Goal: Find specific page/section: Find specific page/section

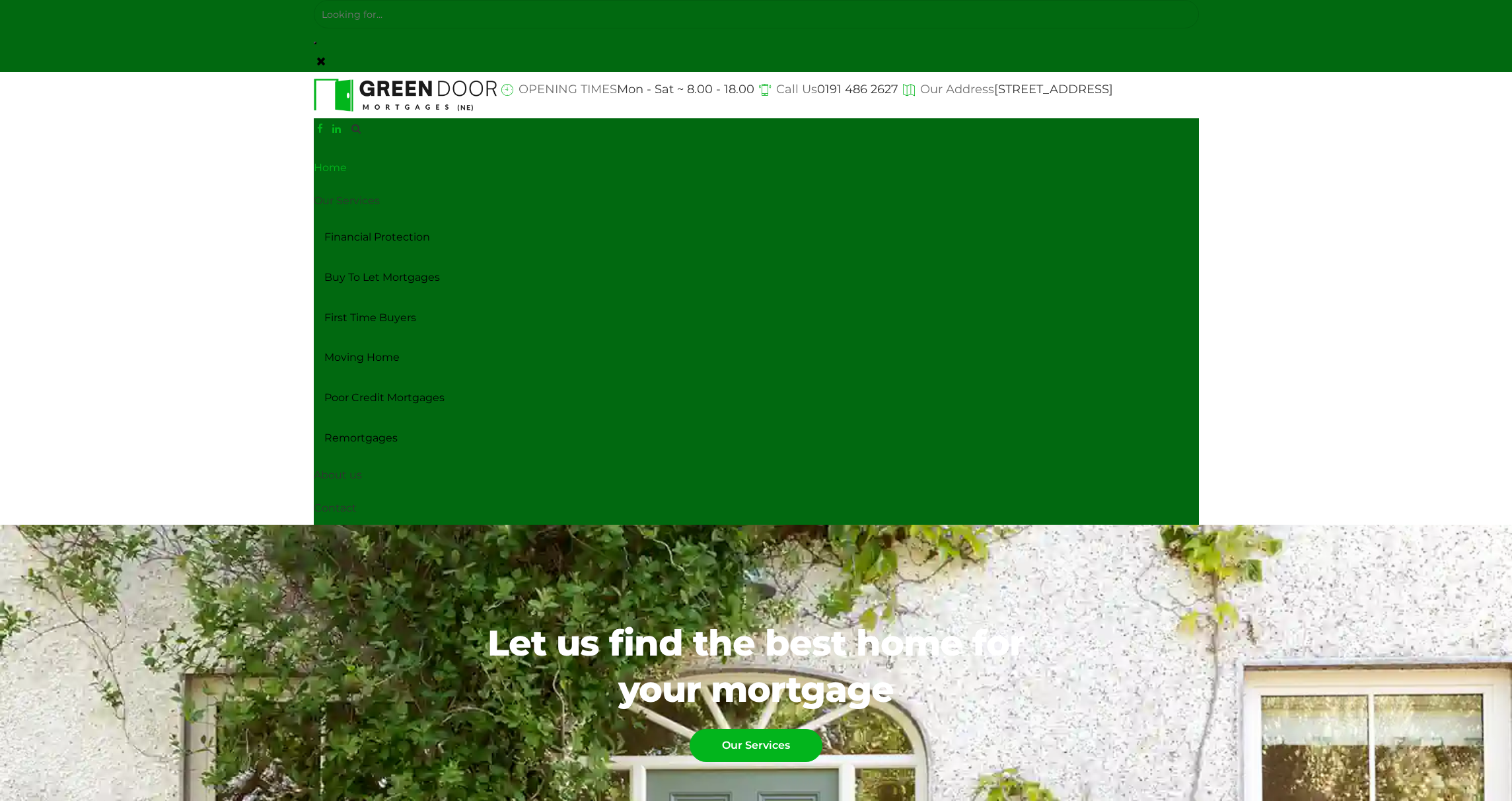
click at [340, 177] on link "Home" at bounding box center [756, 167] width 885 height 33
click at [340, 197] on link "Our Services" at bounding box center [756, 201] width 885 height 33
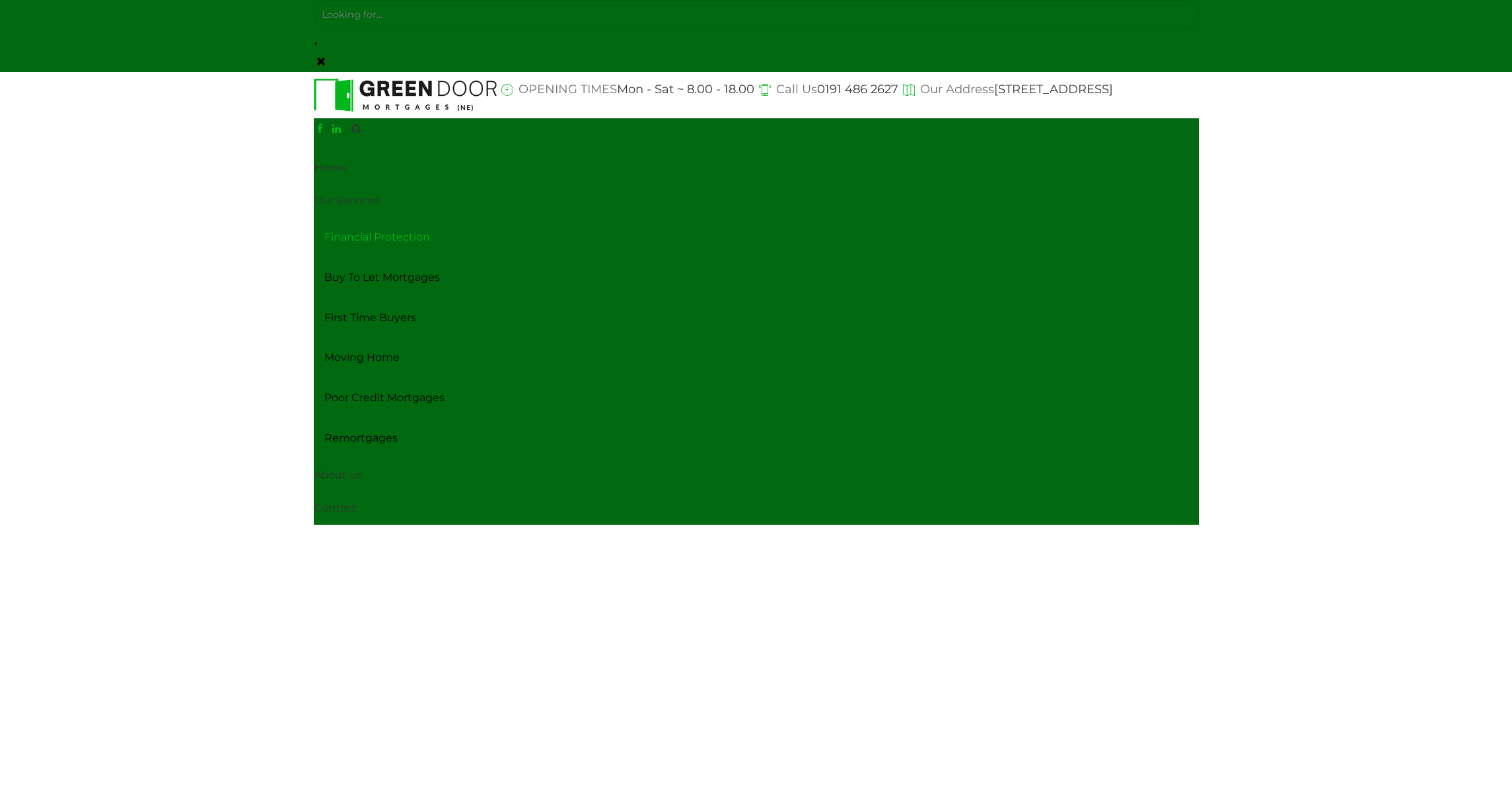
click at [343, 239] on link "Financial Protection" at bounding box center [756, 238] width 885 height 40
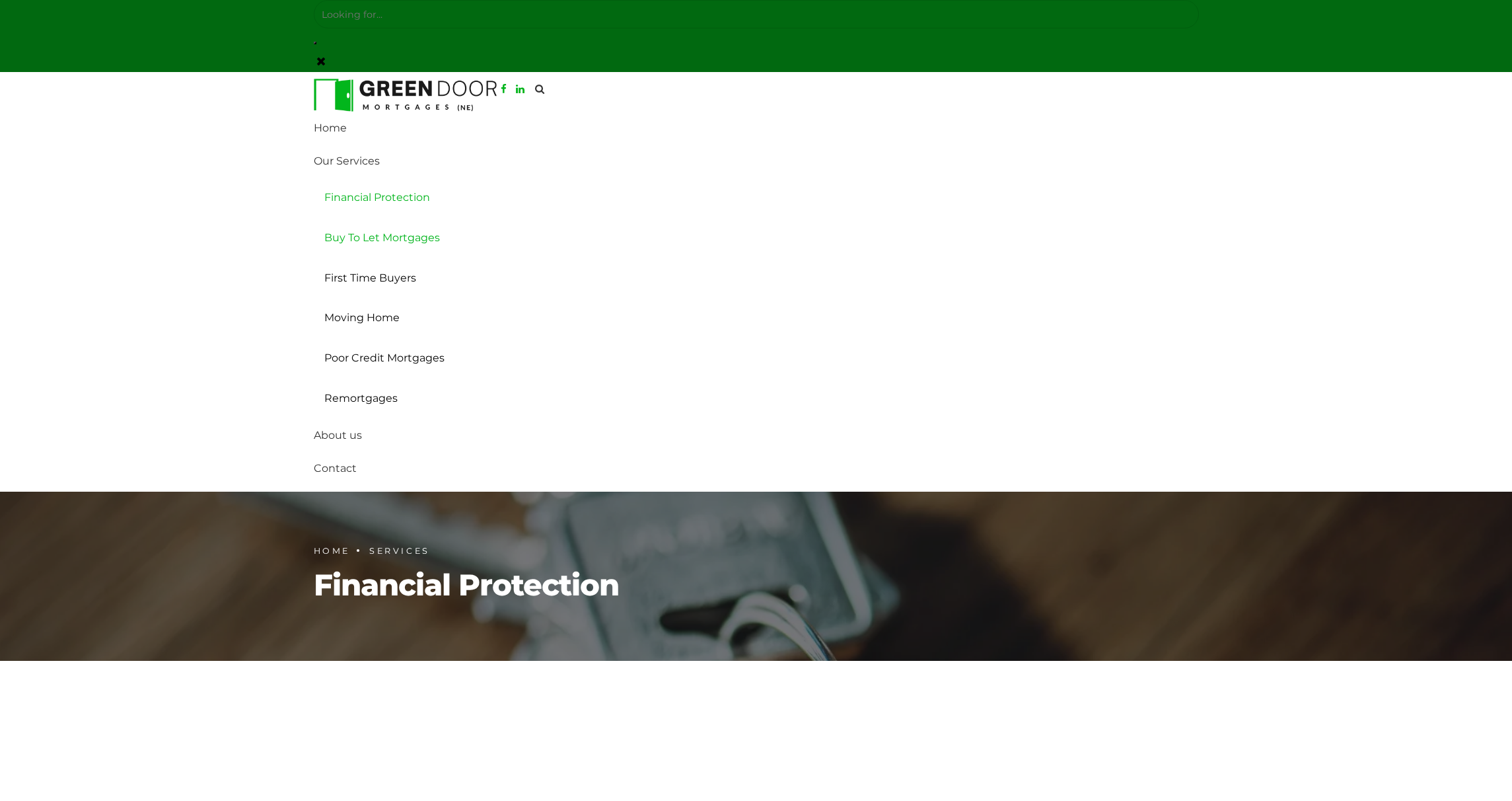
click at [372, 233] on link "Buy To Let Mortgages" at bounding box center [756, 239] width 885 height 40
click at [372, 274] on link "First Time Buyers" at bounding box center [756, 278] width 885 height 40
click at [371, 317] on link "Moving Home" at bounding box center [756, 318] width 885 height 40
click at [369, 357] on link "Poor Credit Mortgages" at bounding box center [756, 358] width 885 height 40
click at [372, 406] on link "Remortgages" at bounding box center [756, 399] width 885 height 40
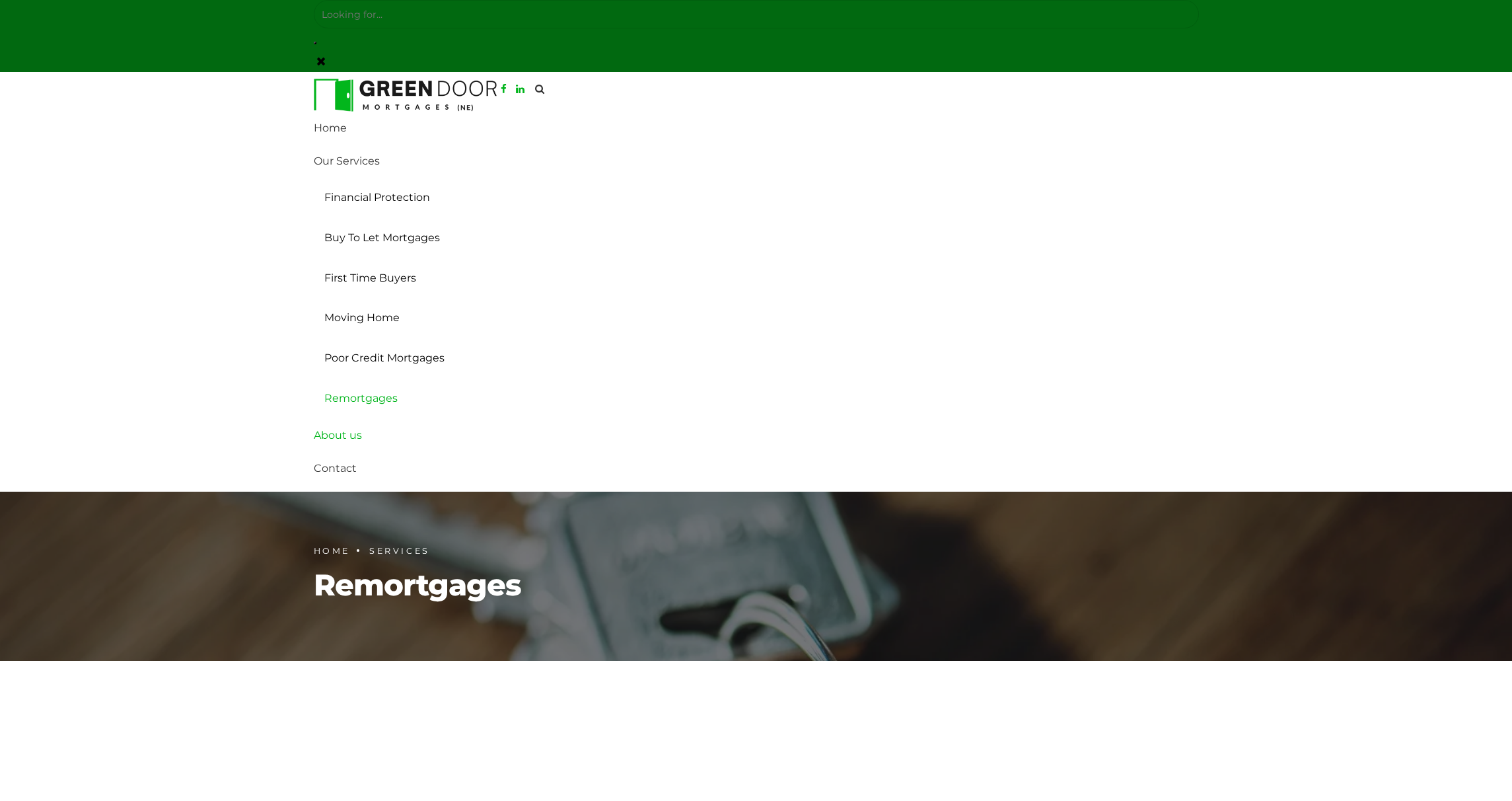
click at [352, 438] on link "About us" at bounding box center [756, 435] width 885 height 33
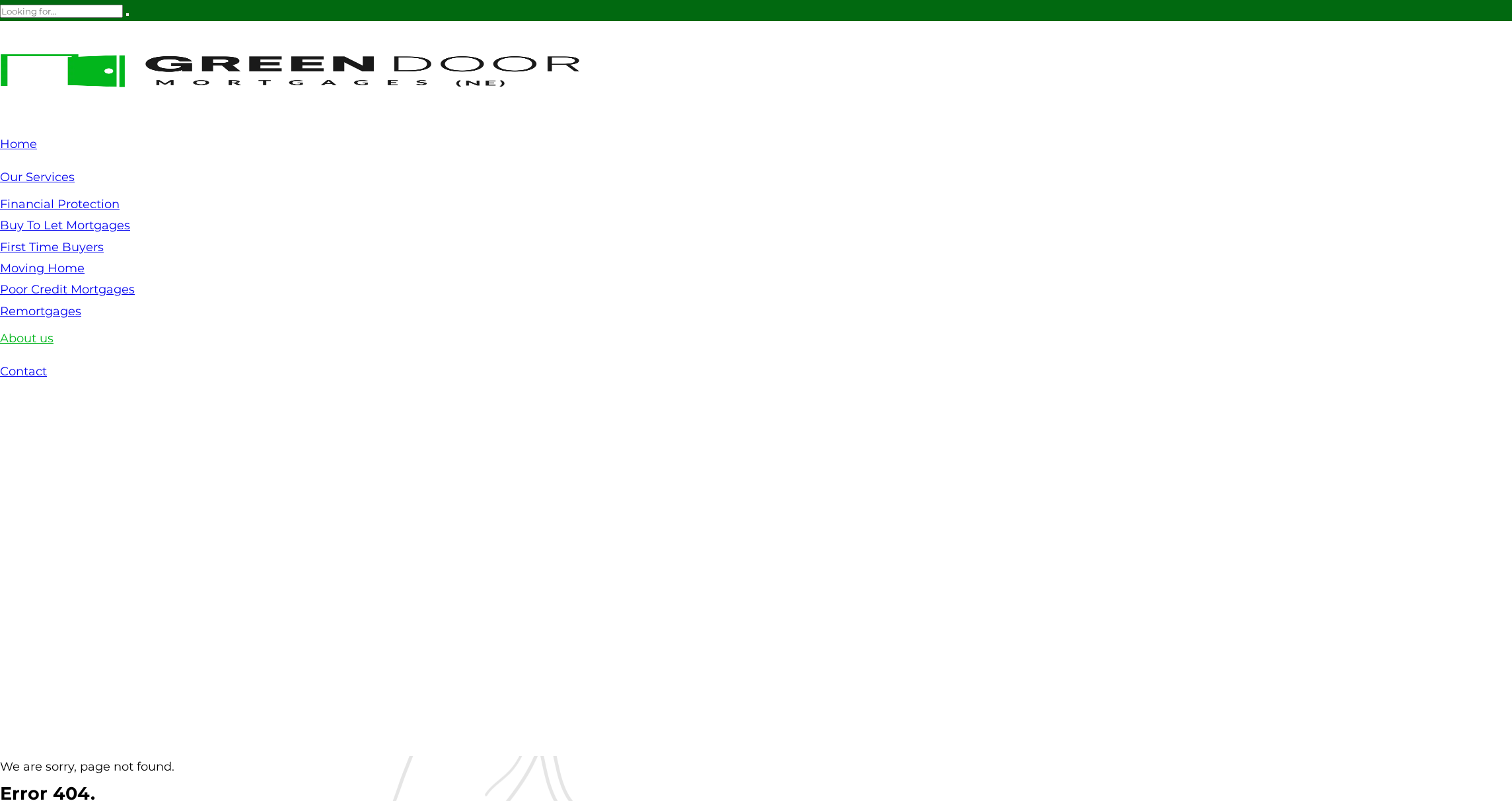
click at [36, 343] on link "About us" at bounding box center [26, 338] width 53 height 14
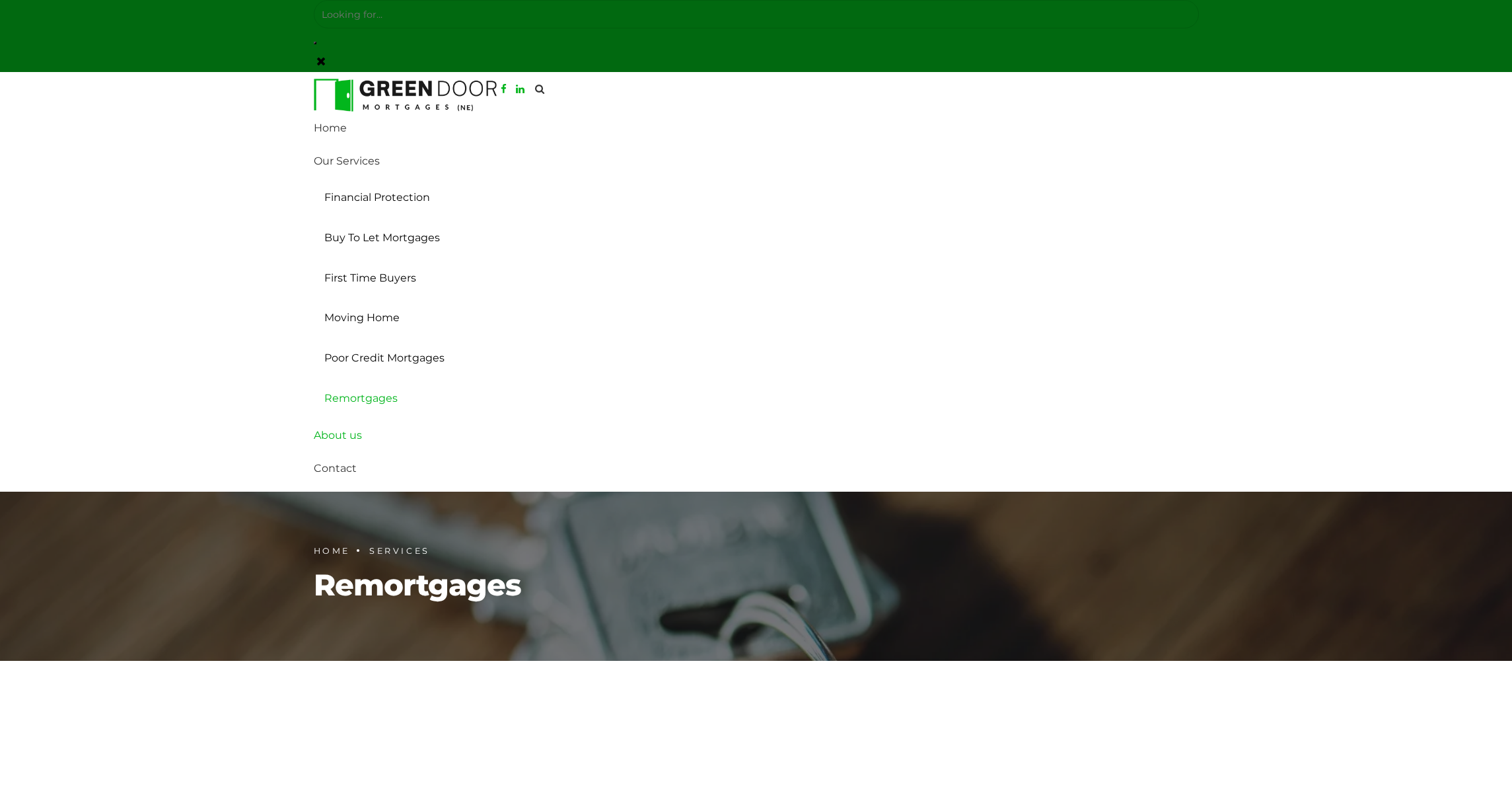
click at [347, 438] on link "About us" at bounding box center [756, 435] width 885 height 33
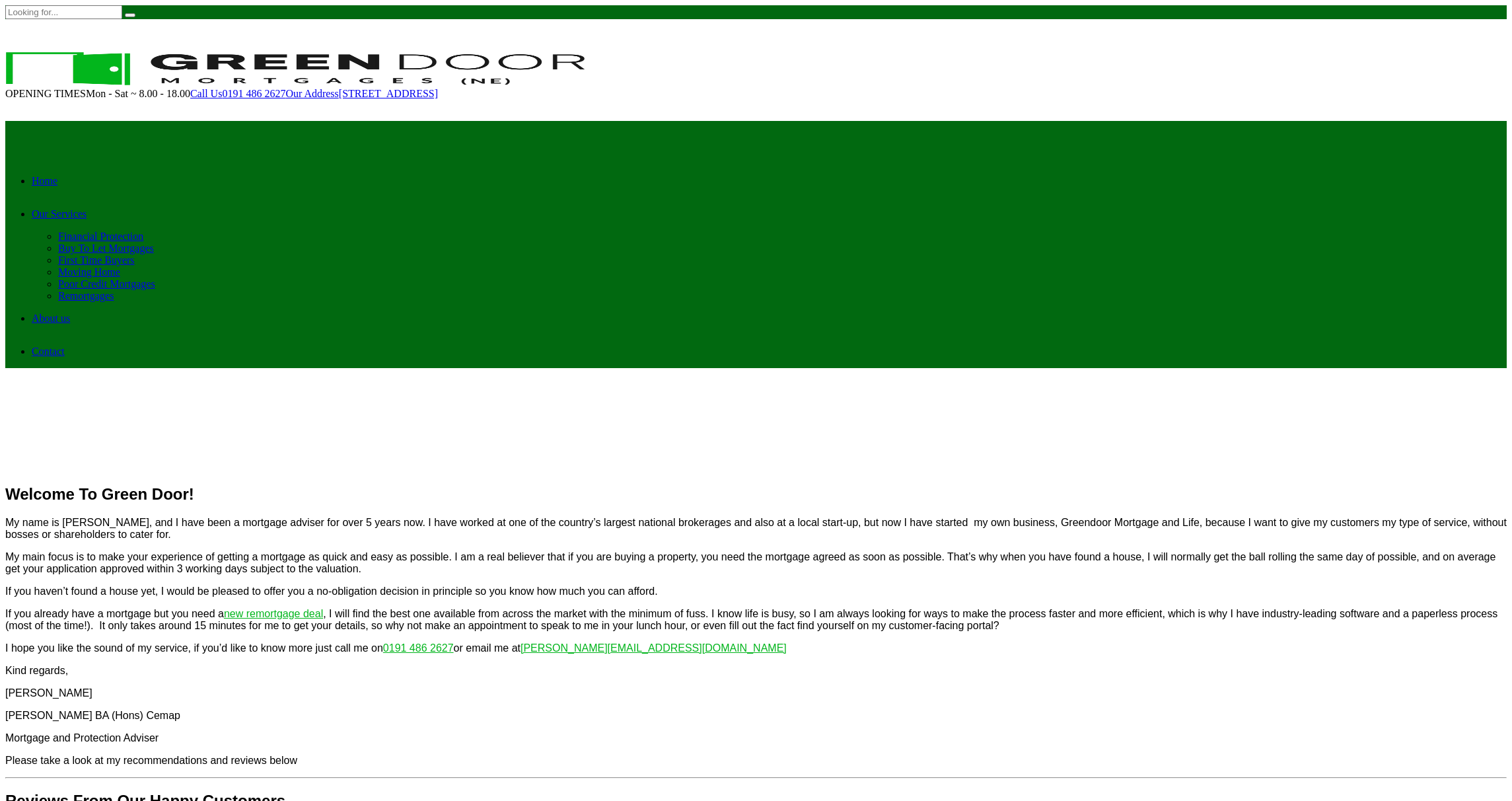
click at [406, 52] on img at bounding box center [295, 68] width 580 height 33
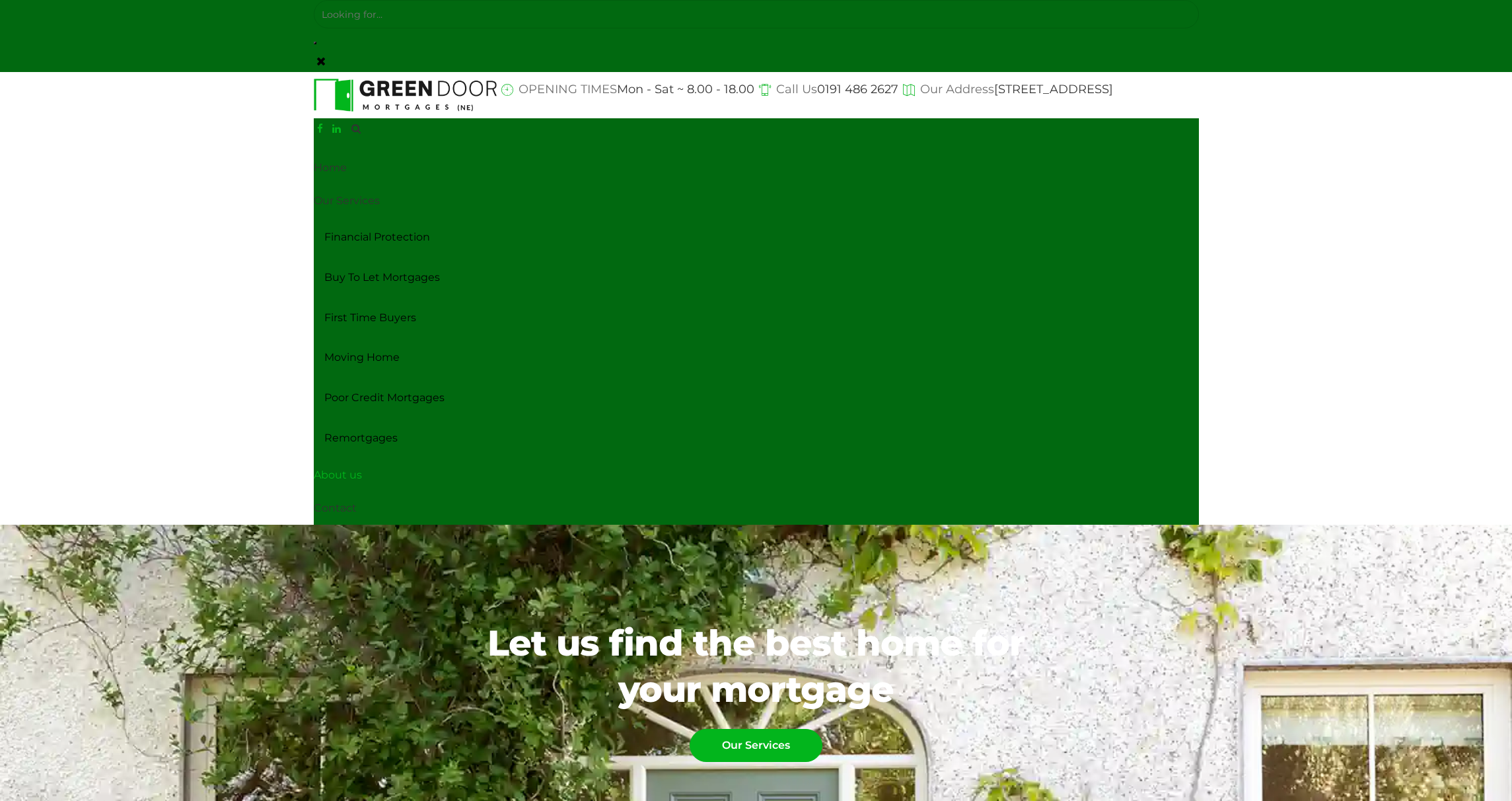
click at [344, 472] on link "About us" at bounding box center [756, 475] width 885 height 33
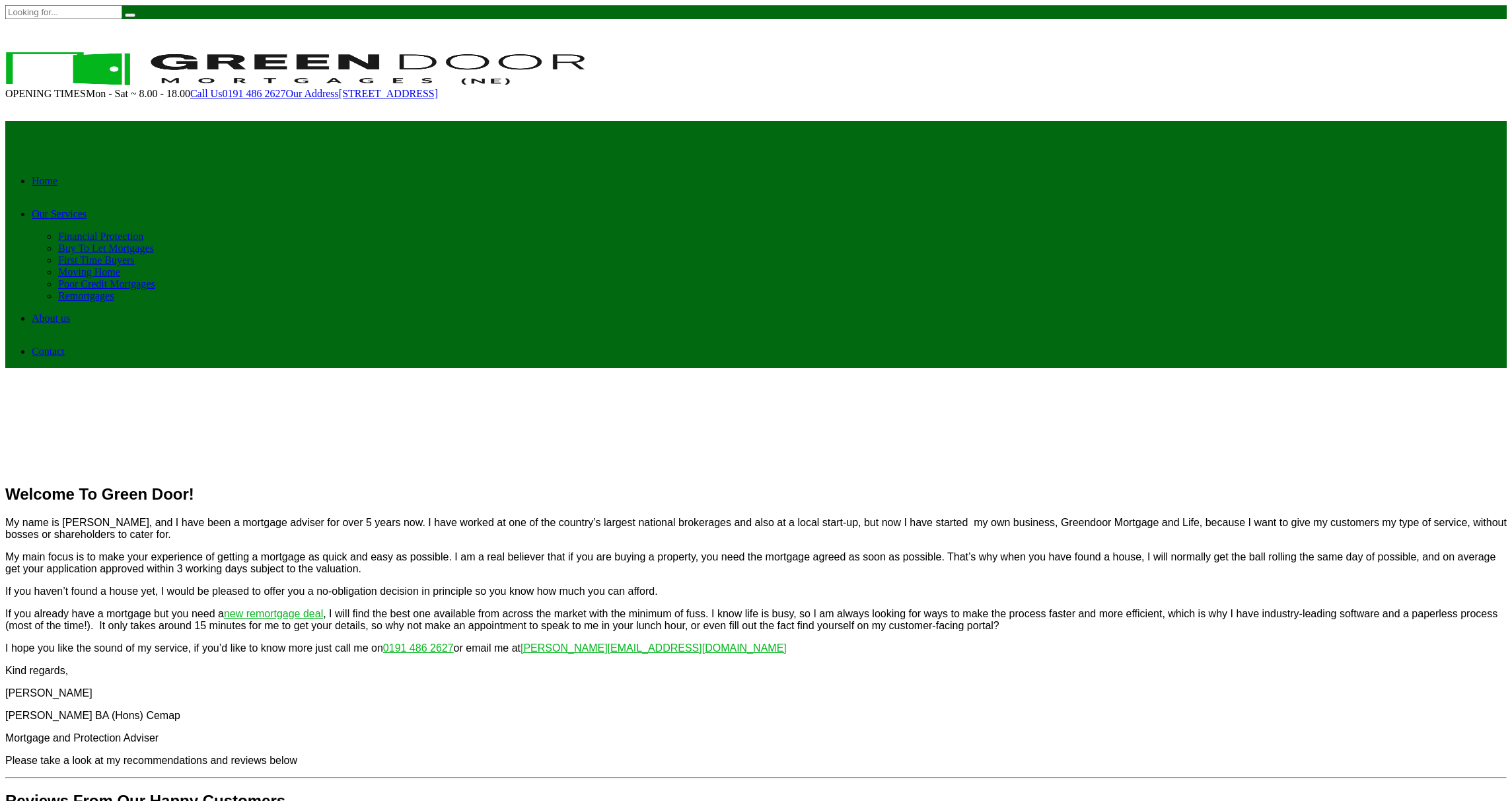
click at [397, 52] on img at bounding box center [295, 68] width 580 height 33
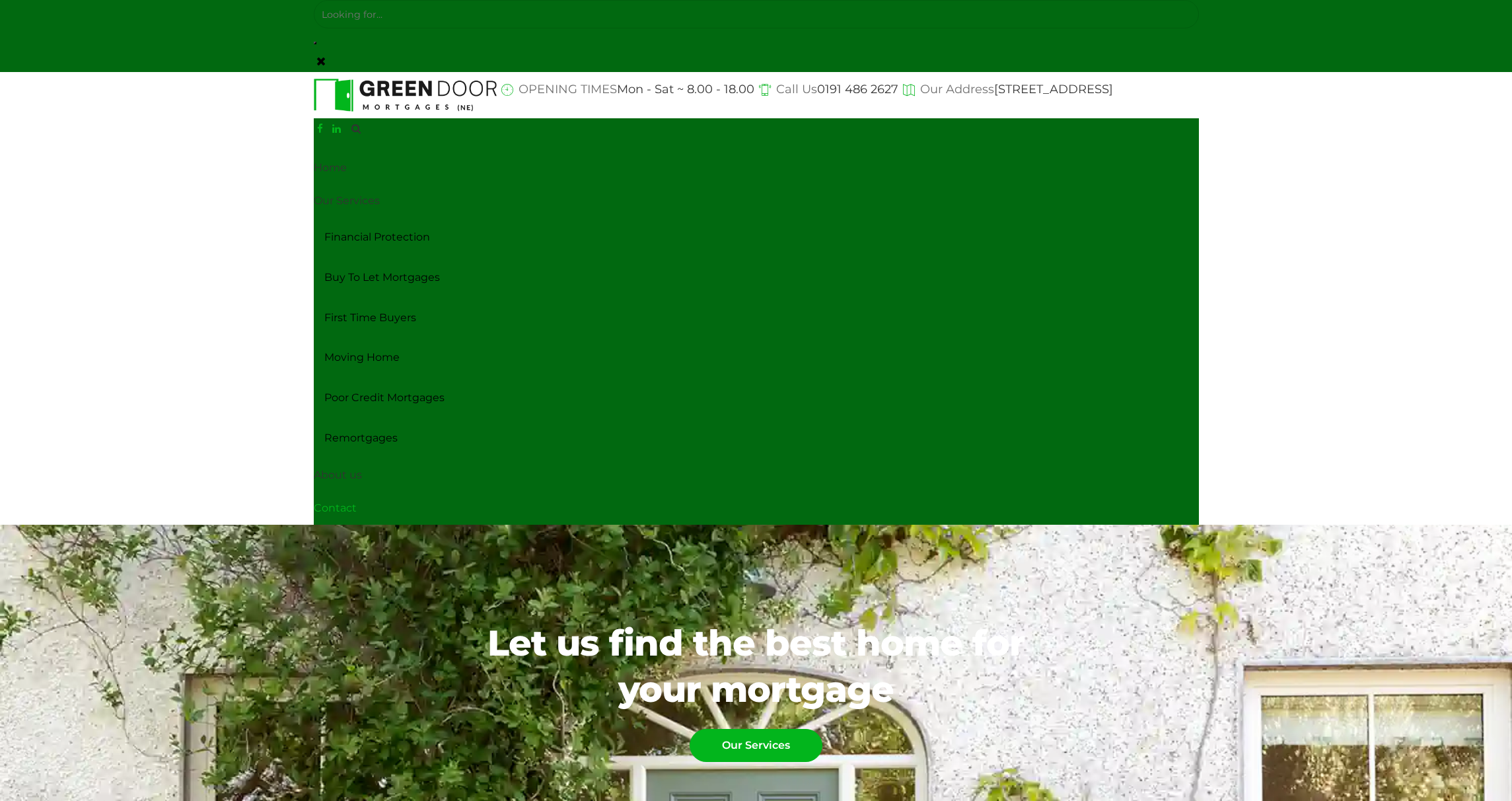
click at [331, 518] on link "Contact" at bounding box center [756, 508] width 885 height 33
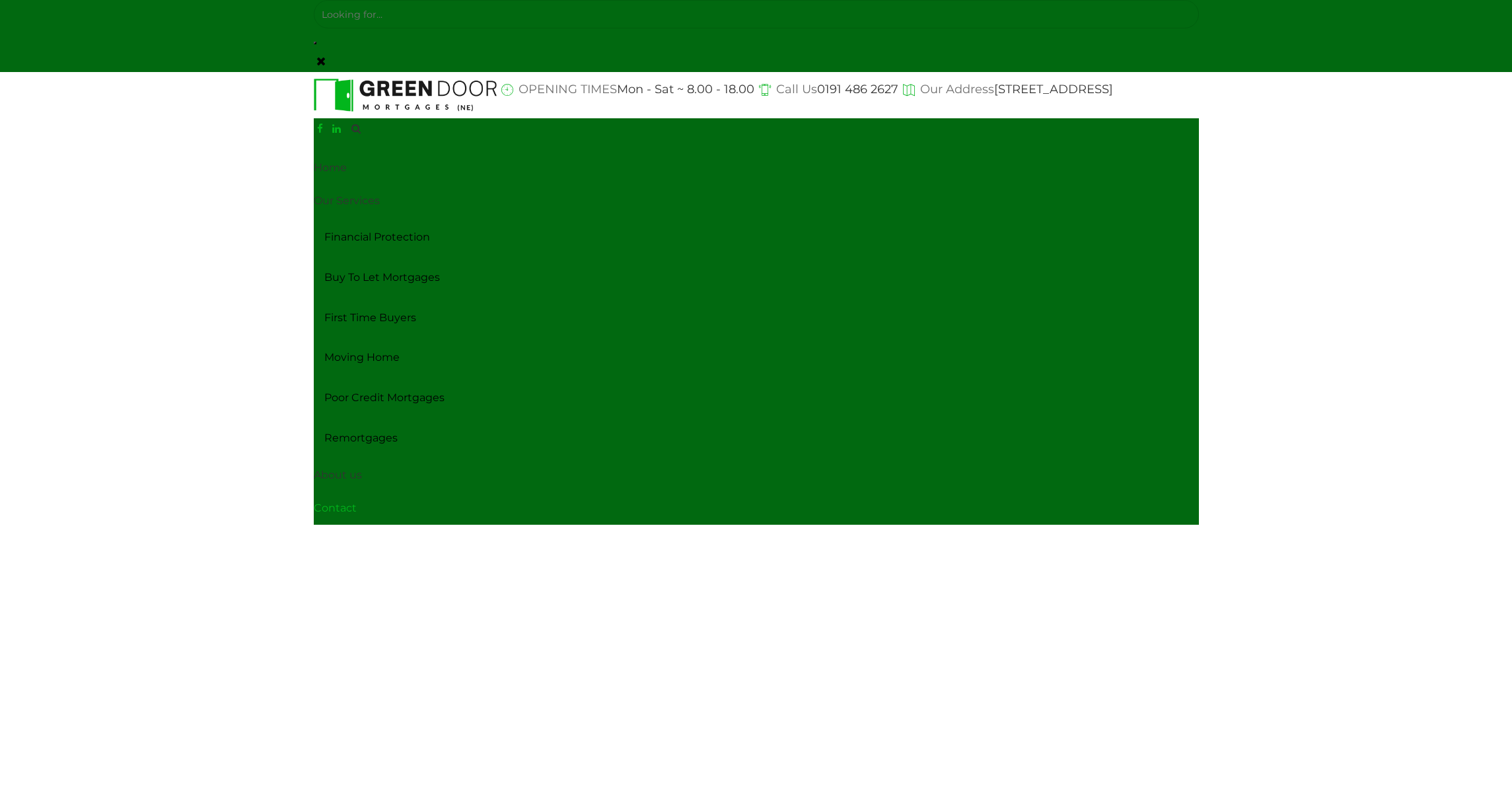
click at [356, 506] on link "Contact" at bounding box center [756, 508] width 885 height 33
click at [353, 475] on link "About us" at bounding box center [756, 475] width 885 height 33
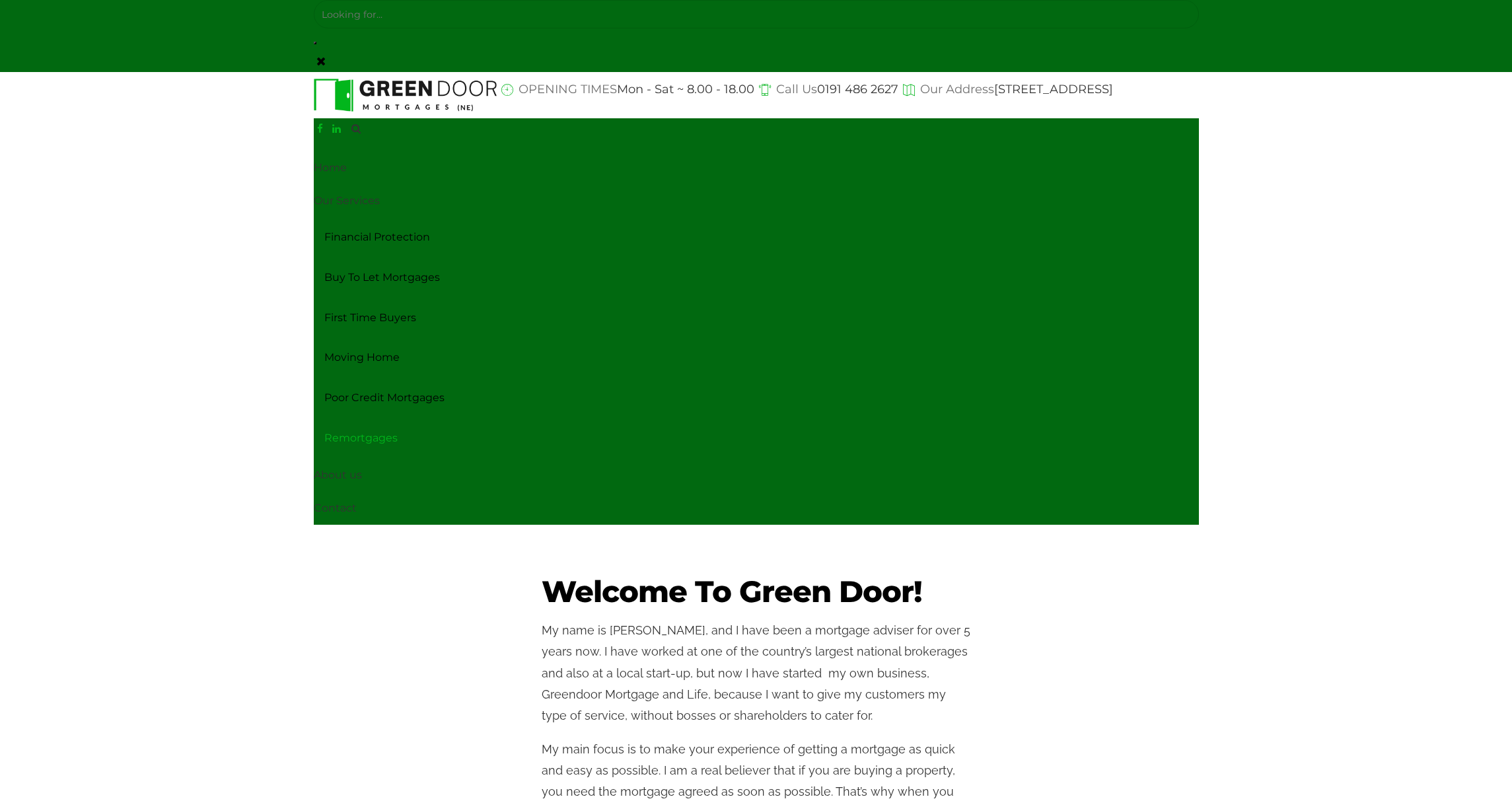
click at [377, 440] on link "Remortgages" at bounding box center [756, 438] width 885 height 40
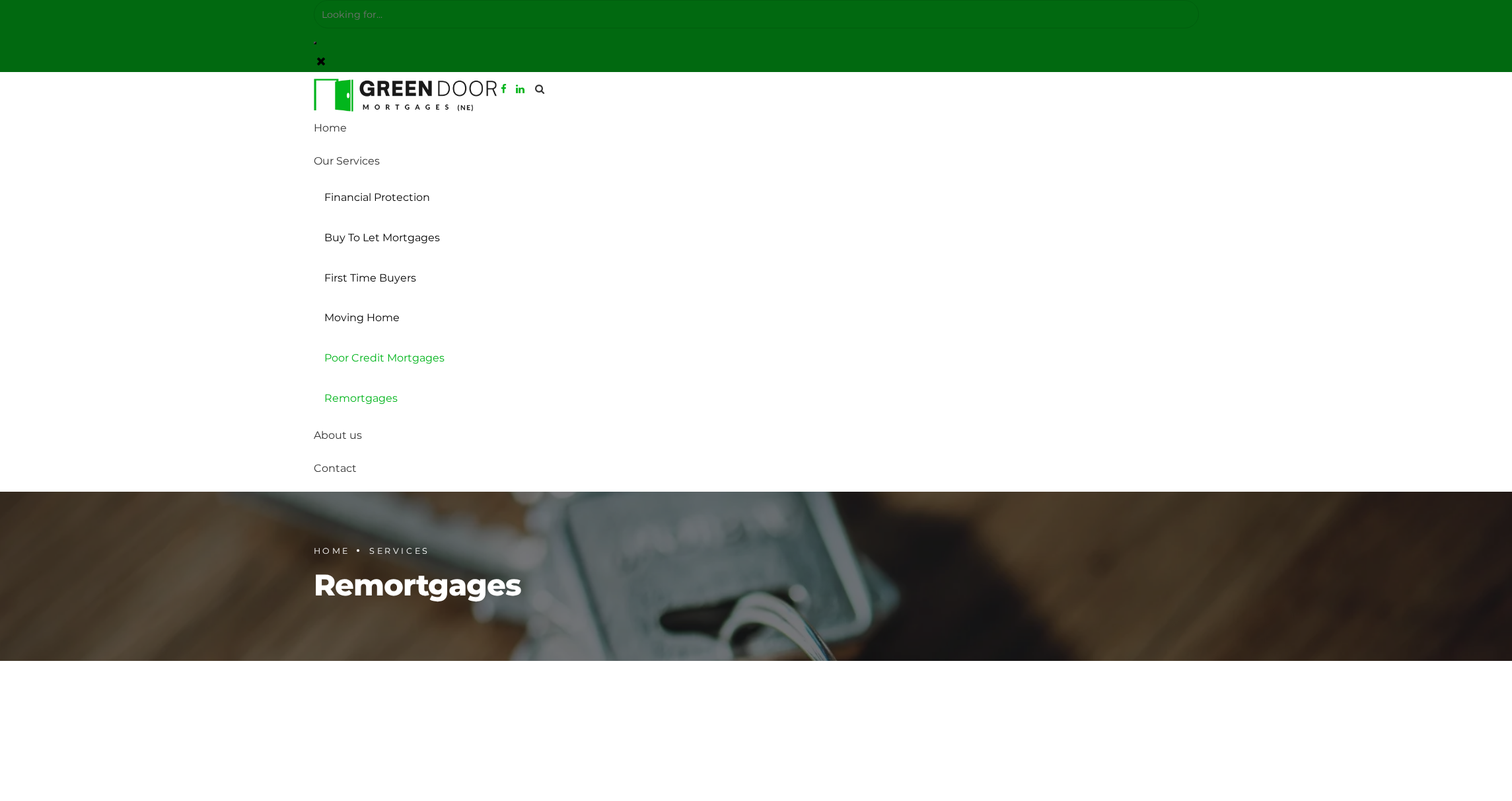
click at [348, 361] on link "Poor Credit Mortgages" at bounding box center [756, 358] width 885 height 40
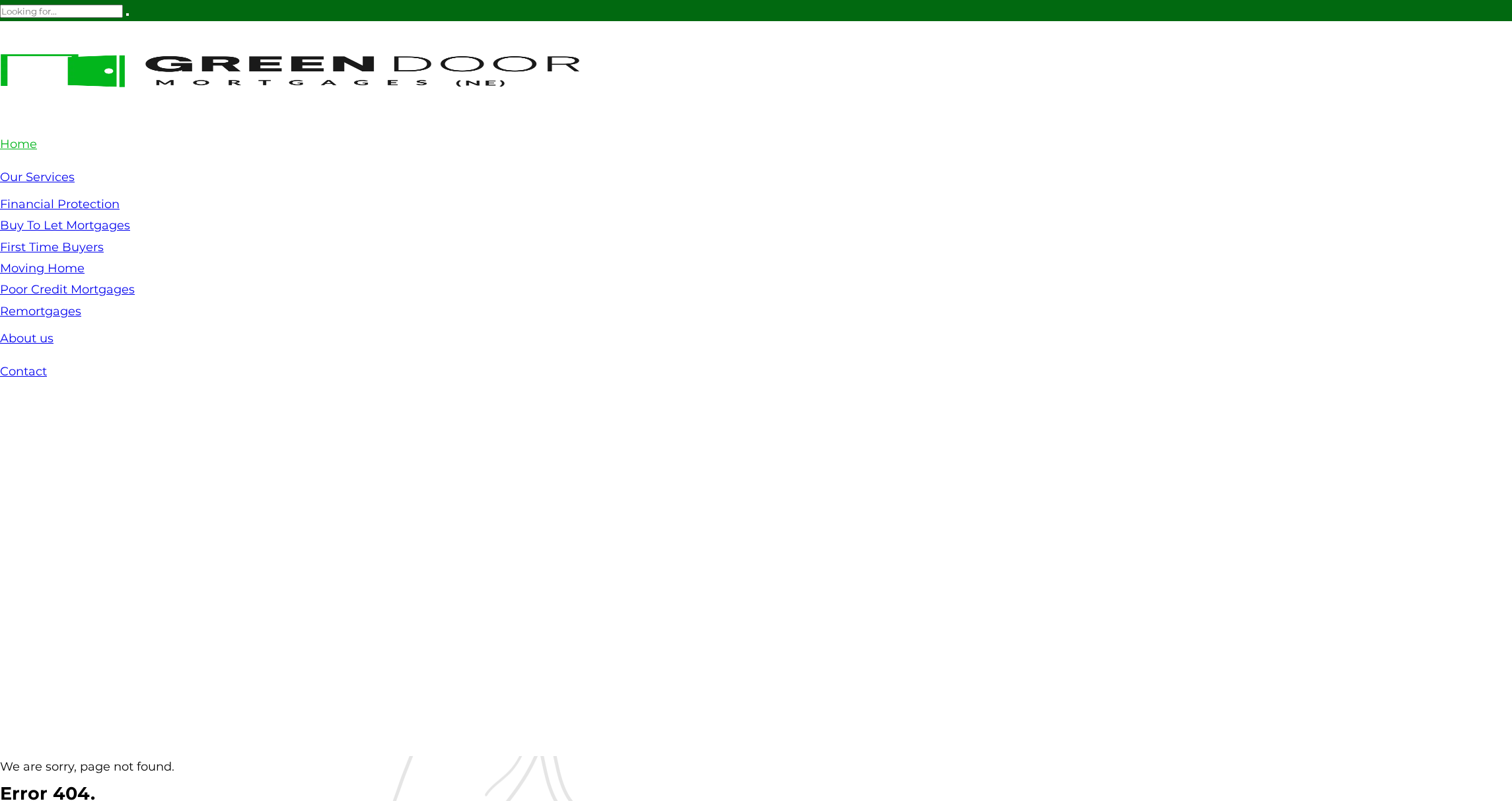
click at [27, 142] on link "Home" at bounding box center [19, 143] width 37 height 14
click at [19, 144] on link "Home" at bounding box center [19, 143] width 37 height 14
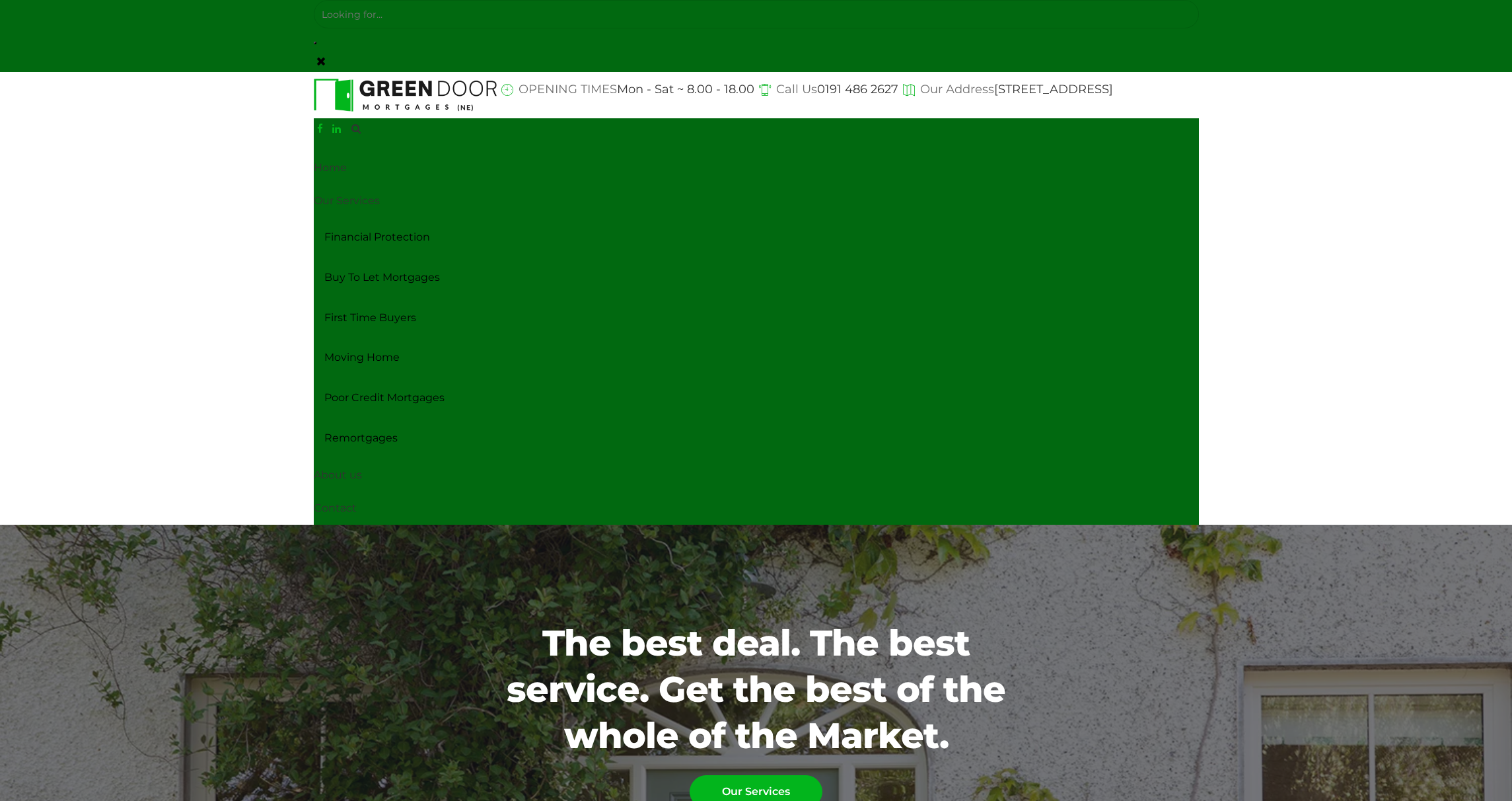
click at [1389, 195] on header "OPENING TIMES Mon - Sat ~ 8.00 - 18.00 Call Us [PHONE_NUMBER] Our Address [STRE…" at bounding box center [756, 298] width 1512 height 453
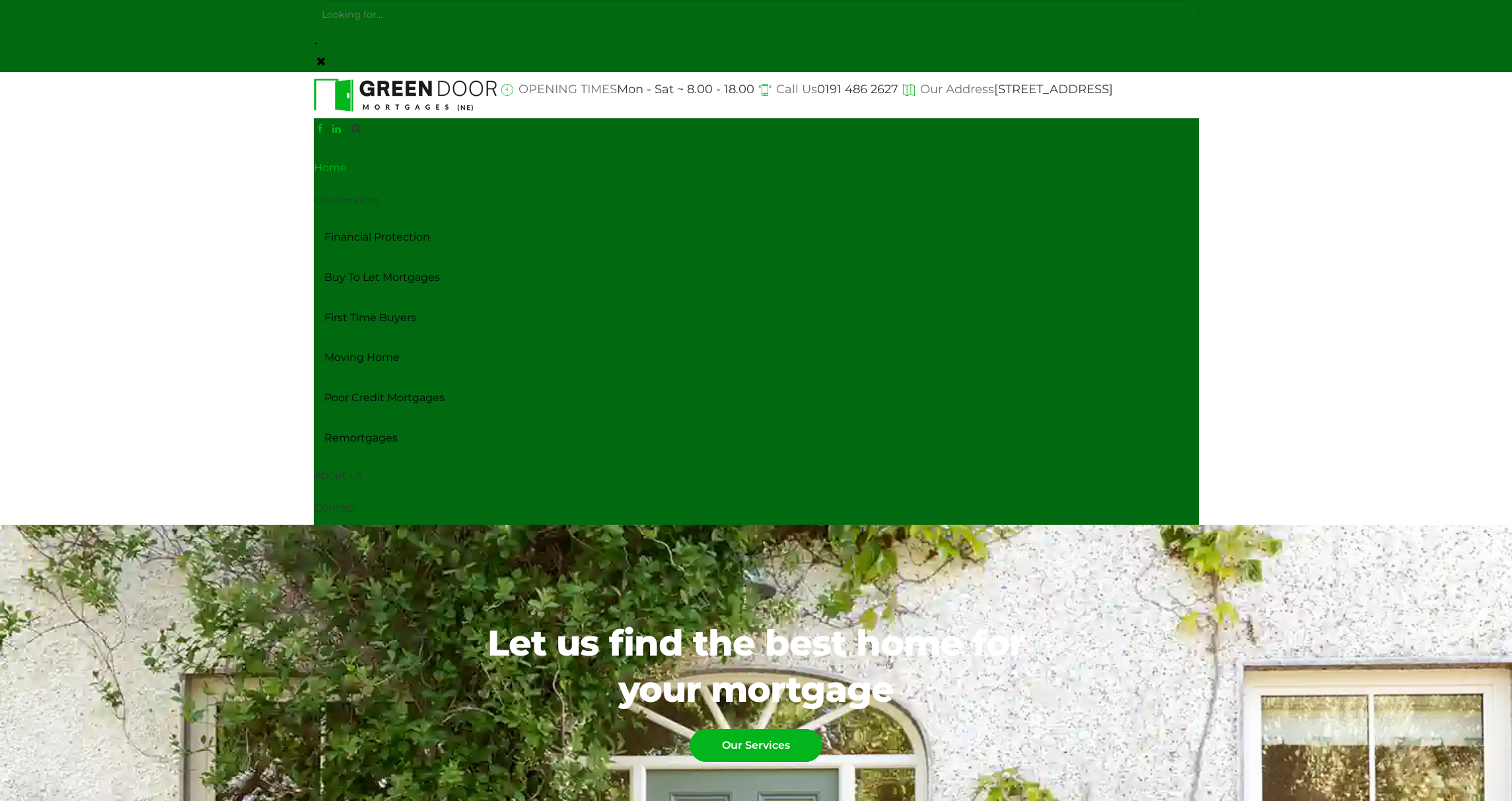
click at [336, 166] on link "Home" at bounding box center [756, 167] width 885 height 33
click at [347, 197] on link "Our Services" at bounding box center [756, 201] width 885 height 33
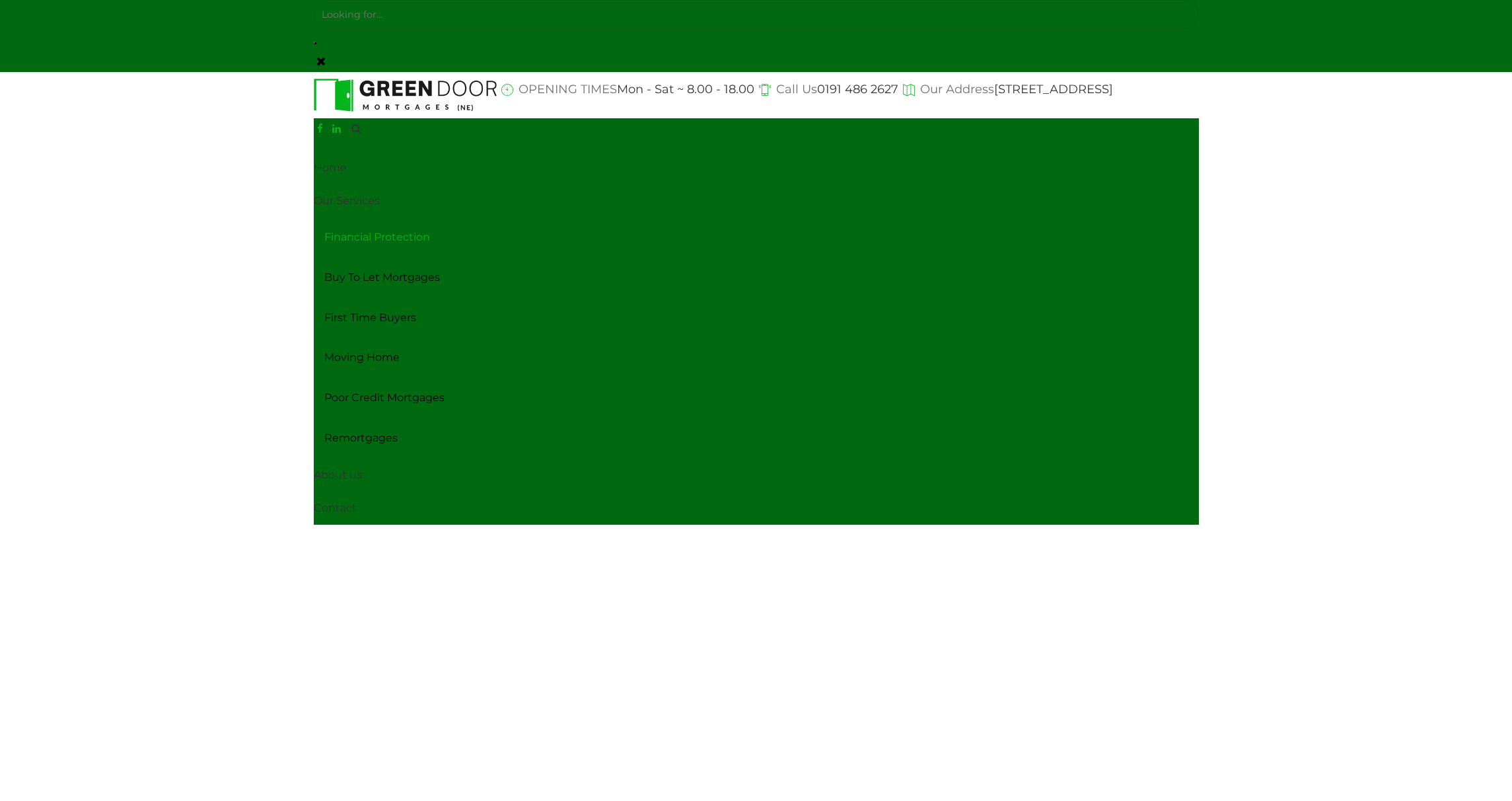
click at [378, 245] on link "Financial Protection" at bounding box center [756, 238] width 885 height 40
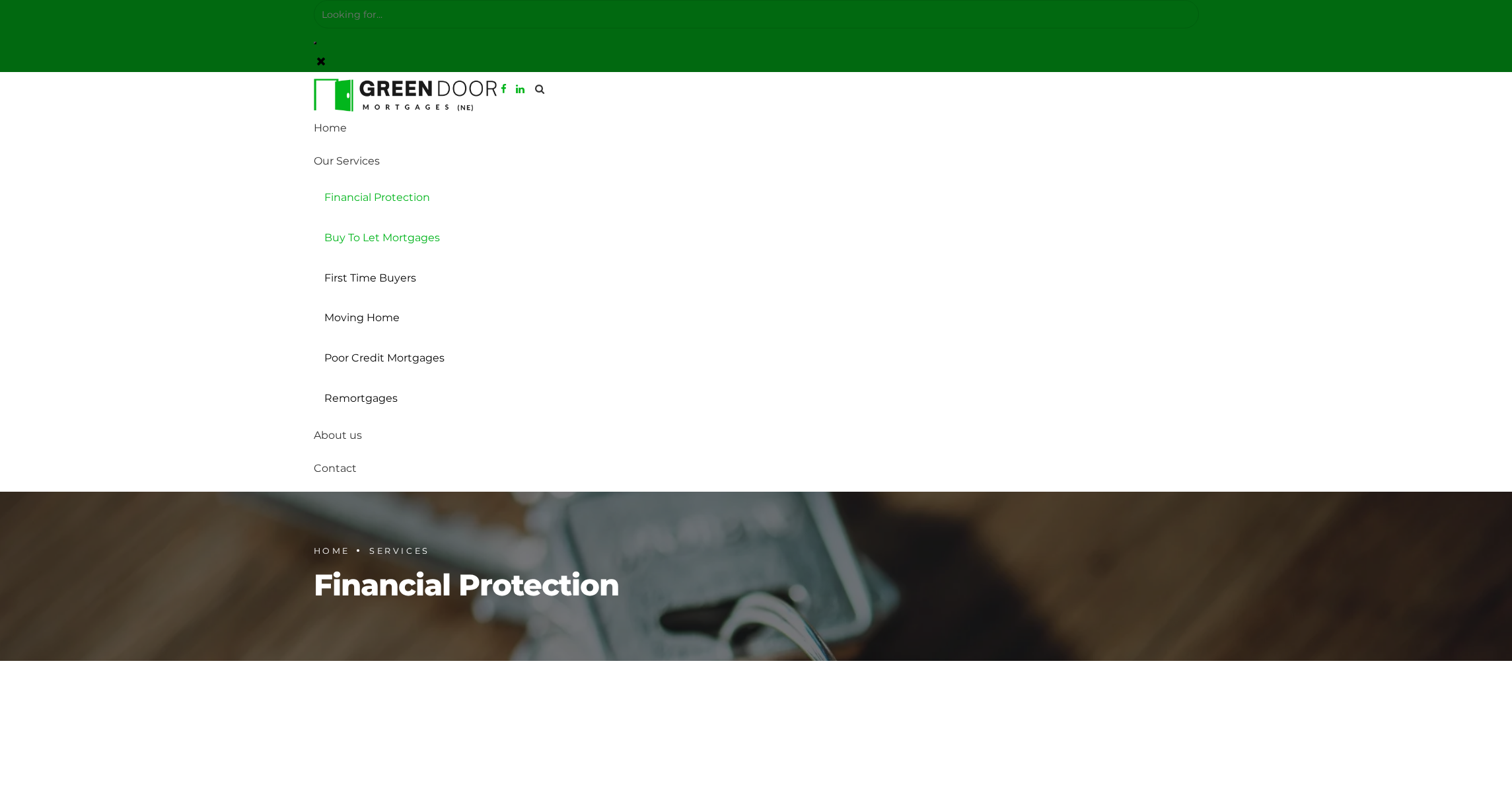
click at [383, 239] on link "Buy To Let Mortgages" at bounding box center [756, 239] width 885 height 40
click at [380, 273] on link "First Time Buyers" at bounding box center [756, 278] width 885 height 40
click at [367, 316] on link "Moving Home" at bounding box center [756, 318] width 885 height 40
click at [358, 374] on link "Poor Credit Mortgages" at bounding box center [756, 358] width 885 height 40
click at [356, 392] on link "Remortgages" at bounding box center [756, 399] width 885 height 40
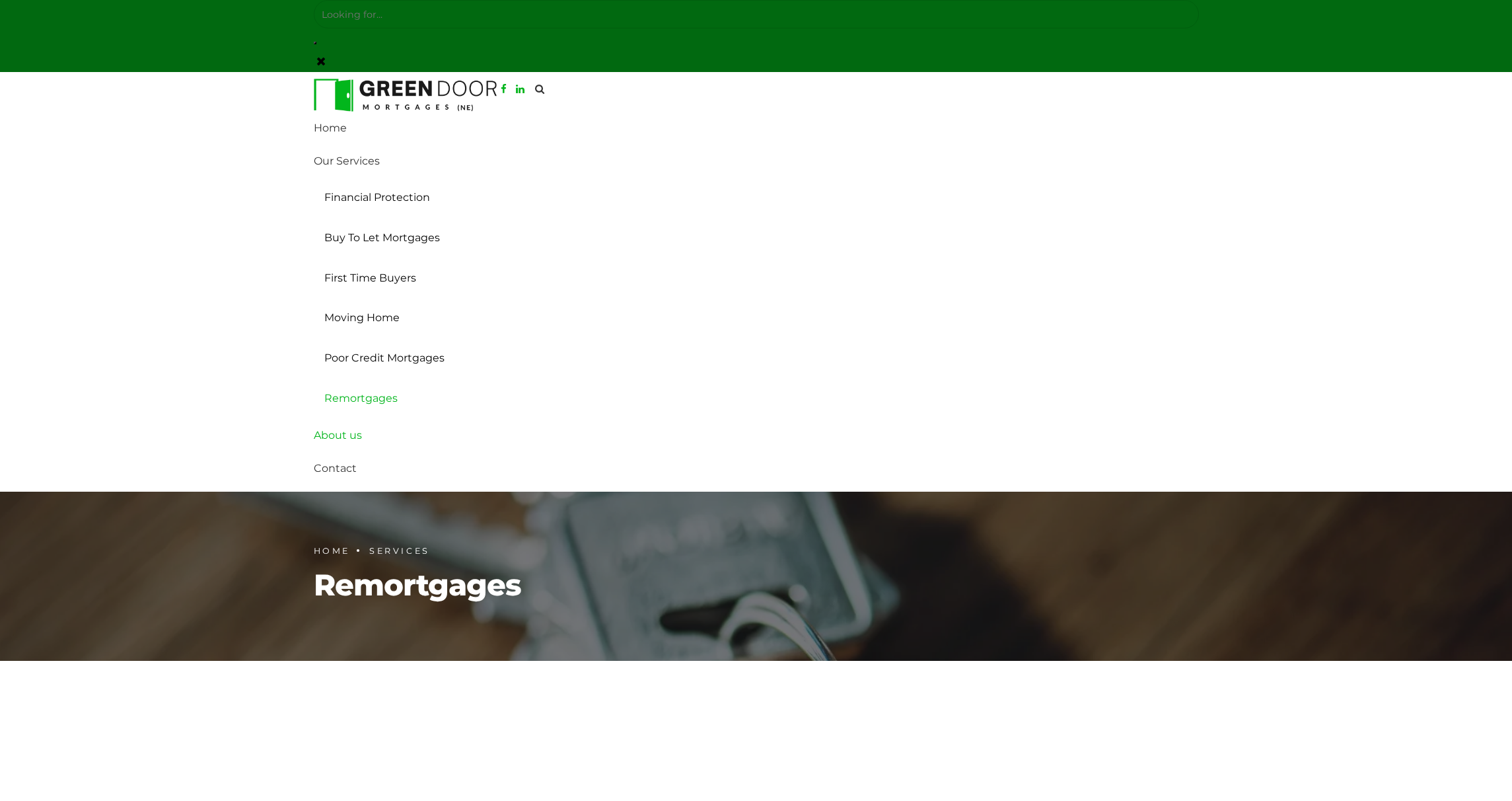
click at [352, 435] on link "About us" at bounding box center [756, 435] width 885 height 33
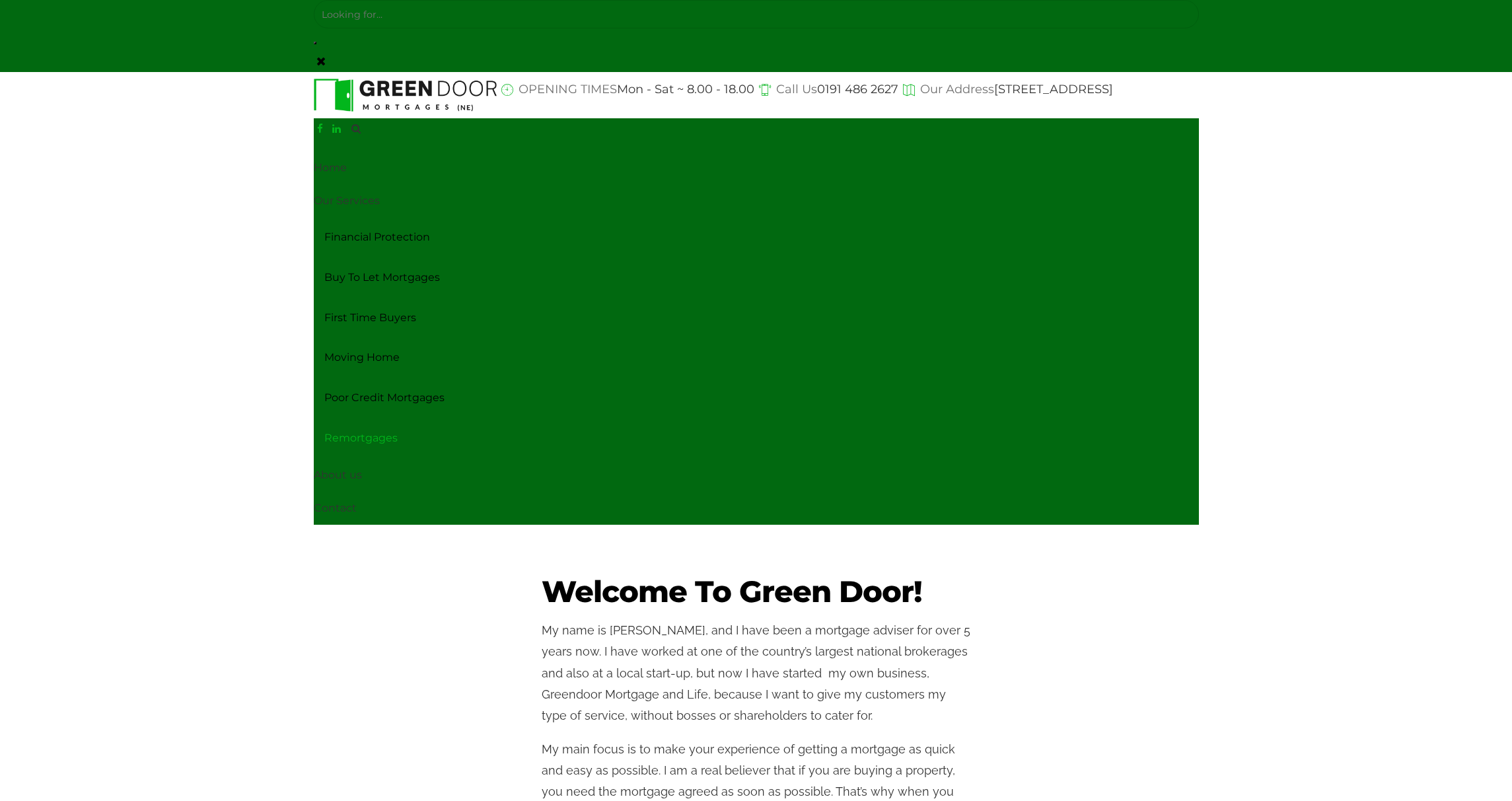
click at [371, 439] on link "Remortgages" at bounding box center [756, 438] width 885 height 40
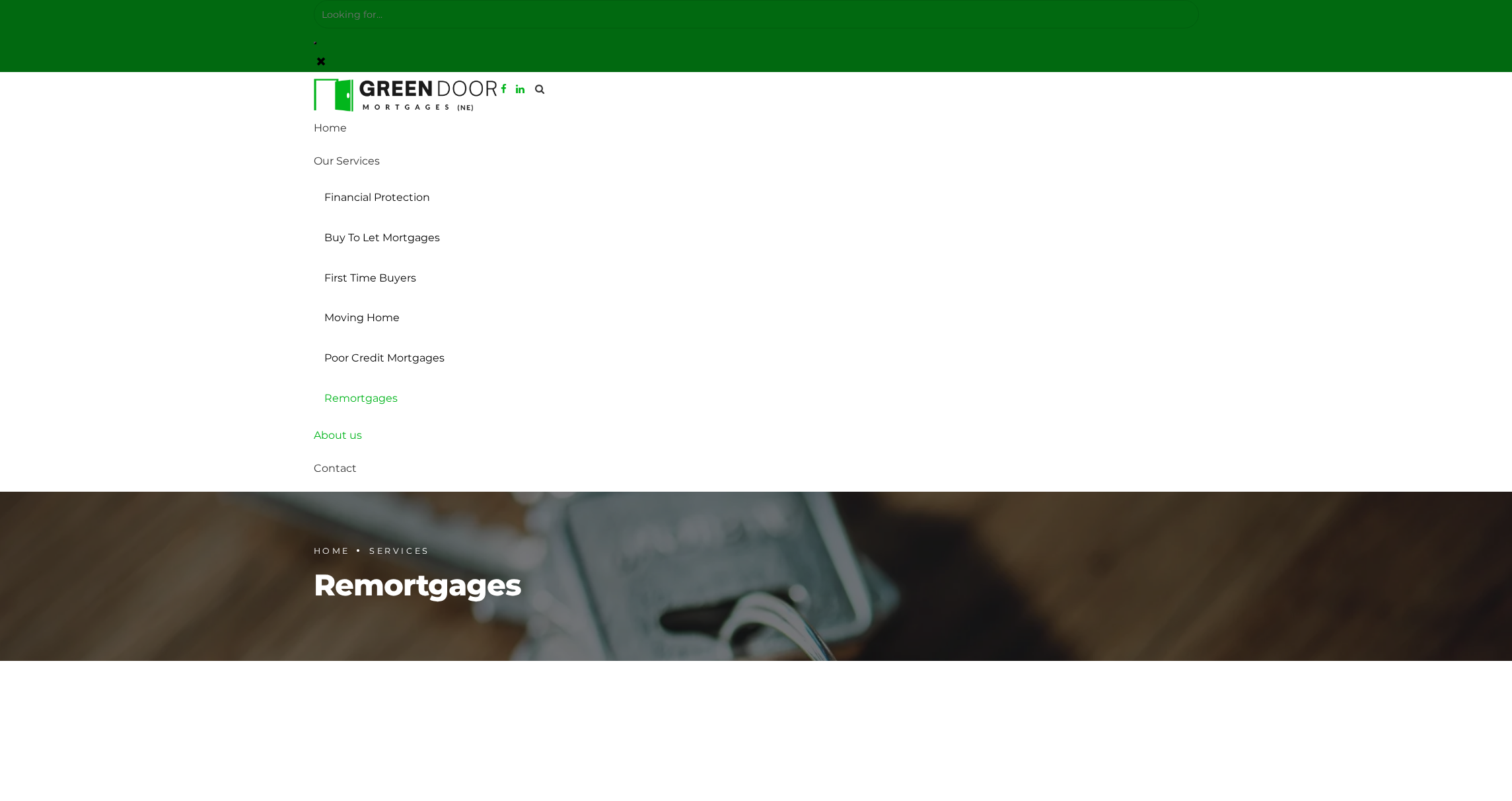
click at [339, 438] on link "About us" at bounding box center [756, 435] width 885 height 33
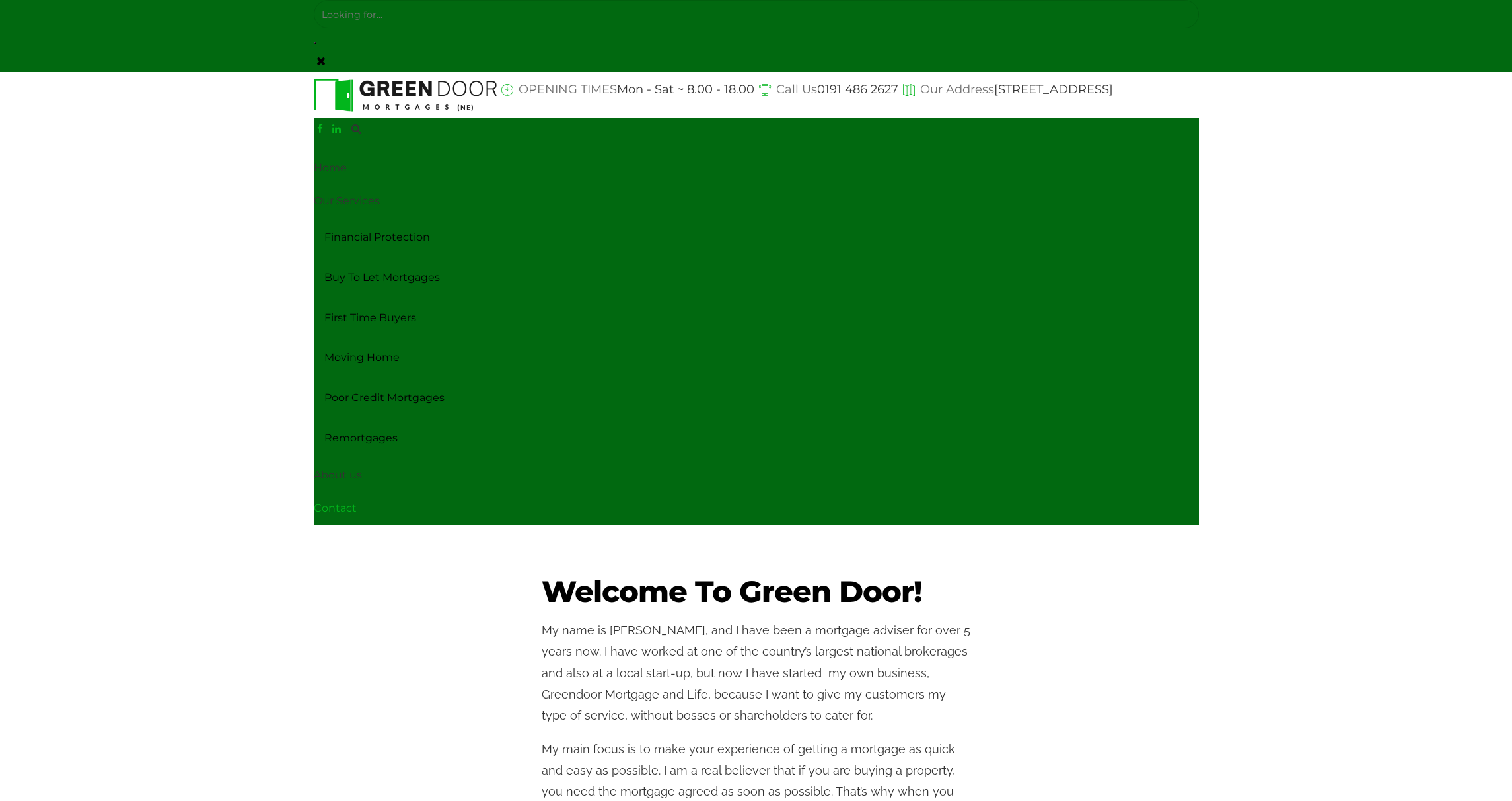
click at [334, 508] on link "Contact" at bounding box center [756, 508] width 885 height 33
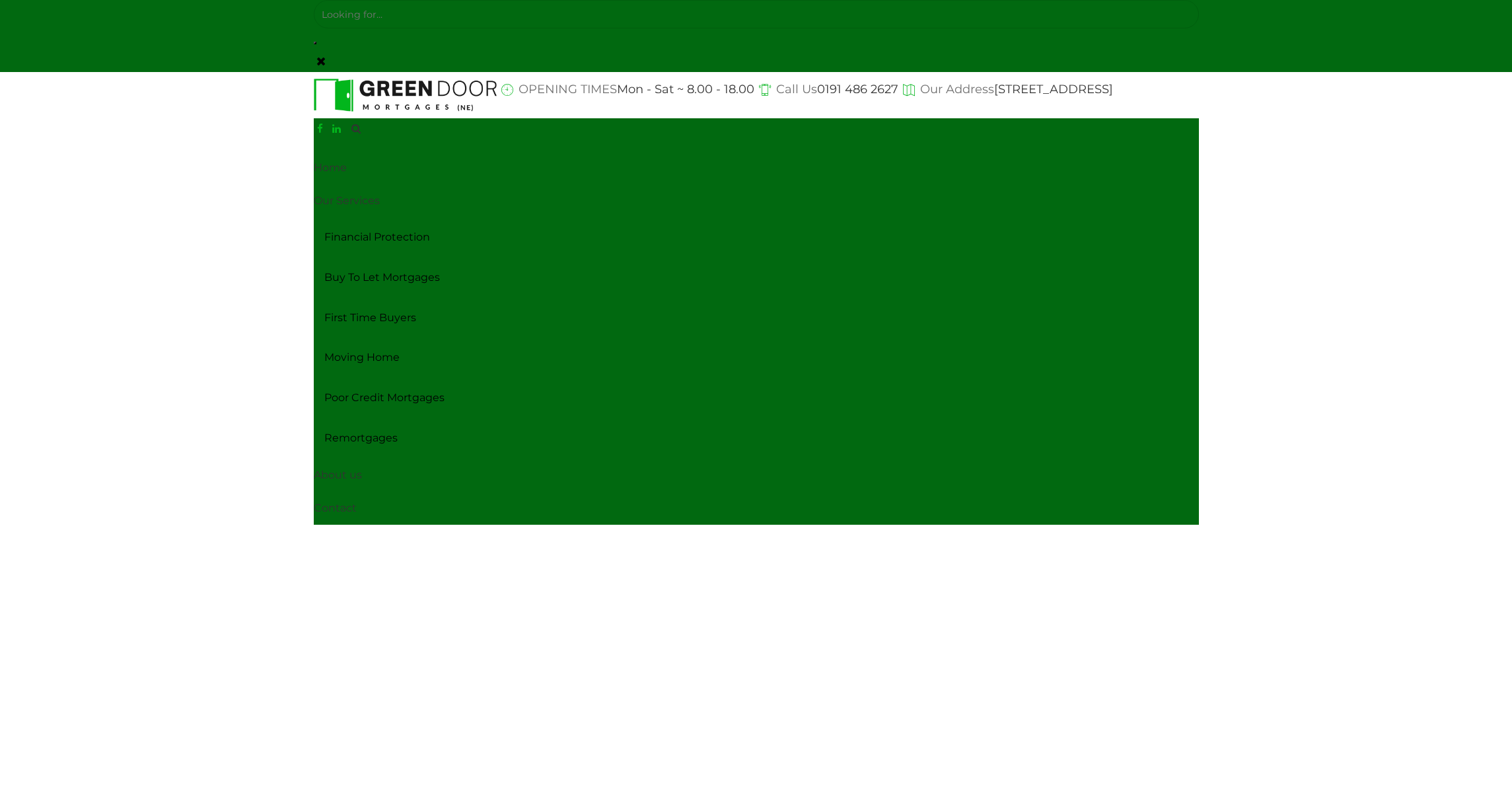
click at [704, 101] on div "OPENING TIMES Mon - Sat ~ 8.00 - 18.00 Call Us [PHONE_NUMBER] Our Address [STRE…" at bounding box center [756, 89] width 885 height 23
click at [324, 64] on link at bounding box center [320, 61] width 9 height 21
click at [1279, 161] on header "OPENING TIMES Mon - Sat ~ 8.00 - 18.00 Call Us 0191 486 2627 Our Address 91 Wes…" at bounding box center [756, 298] width 1512 height 453
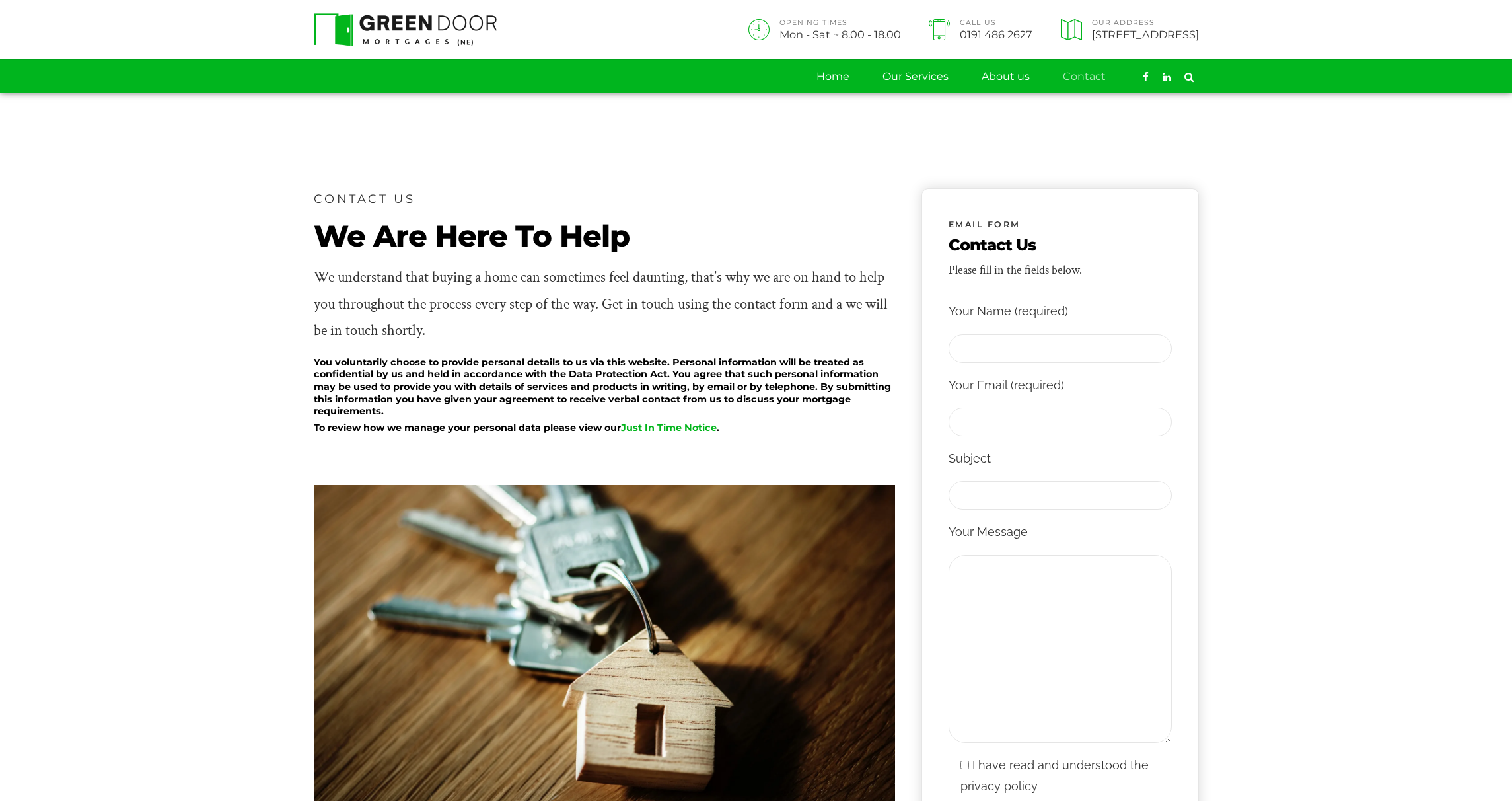
click at [1335, 630] on section "CONTACT US We Are Here To Help We understand that buying a home can sometimes f…" at bounding box center [756, 578] width 1512 height 970
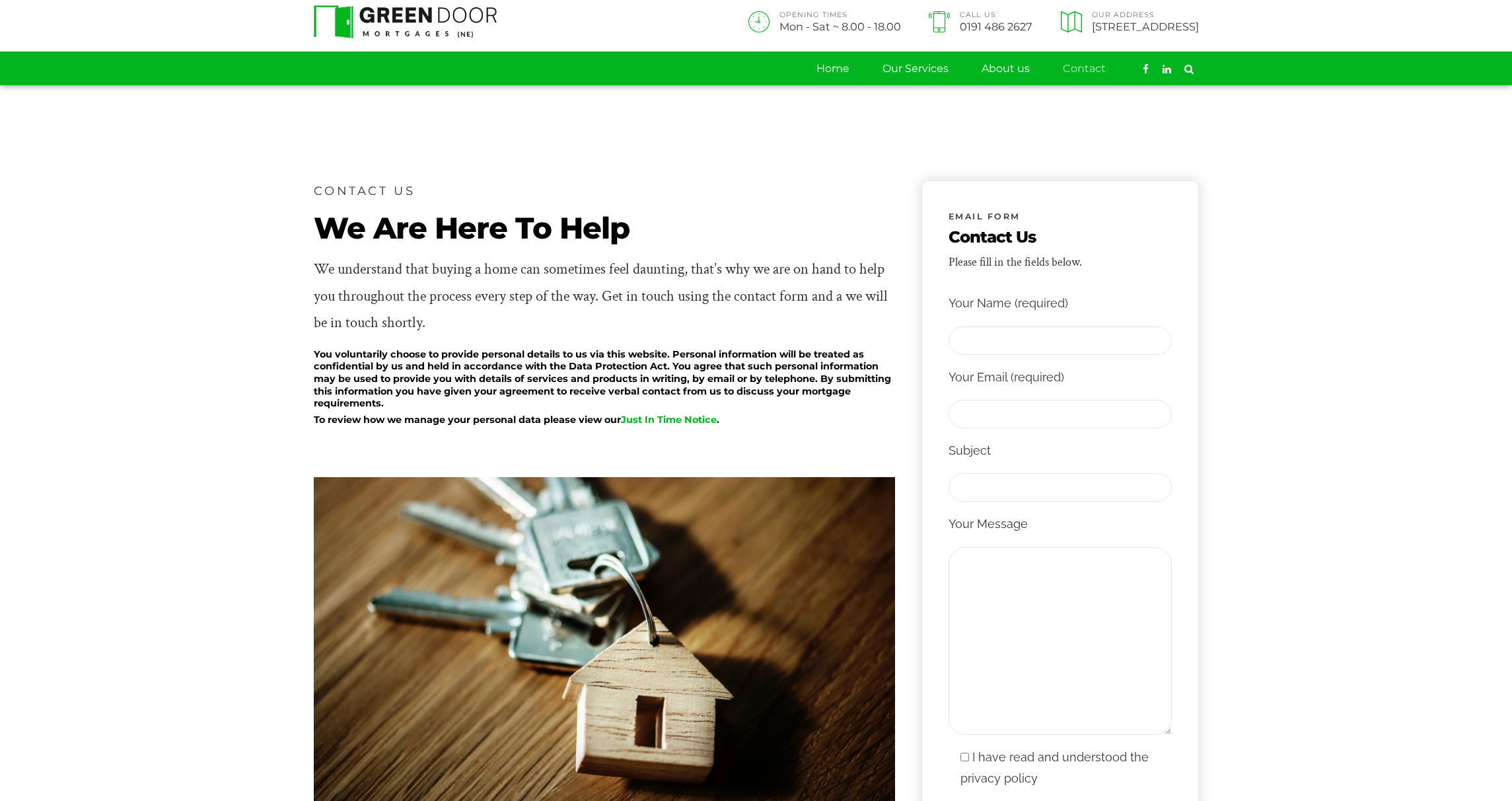
scroll to position [17, 0]
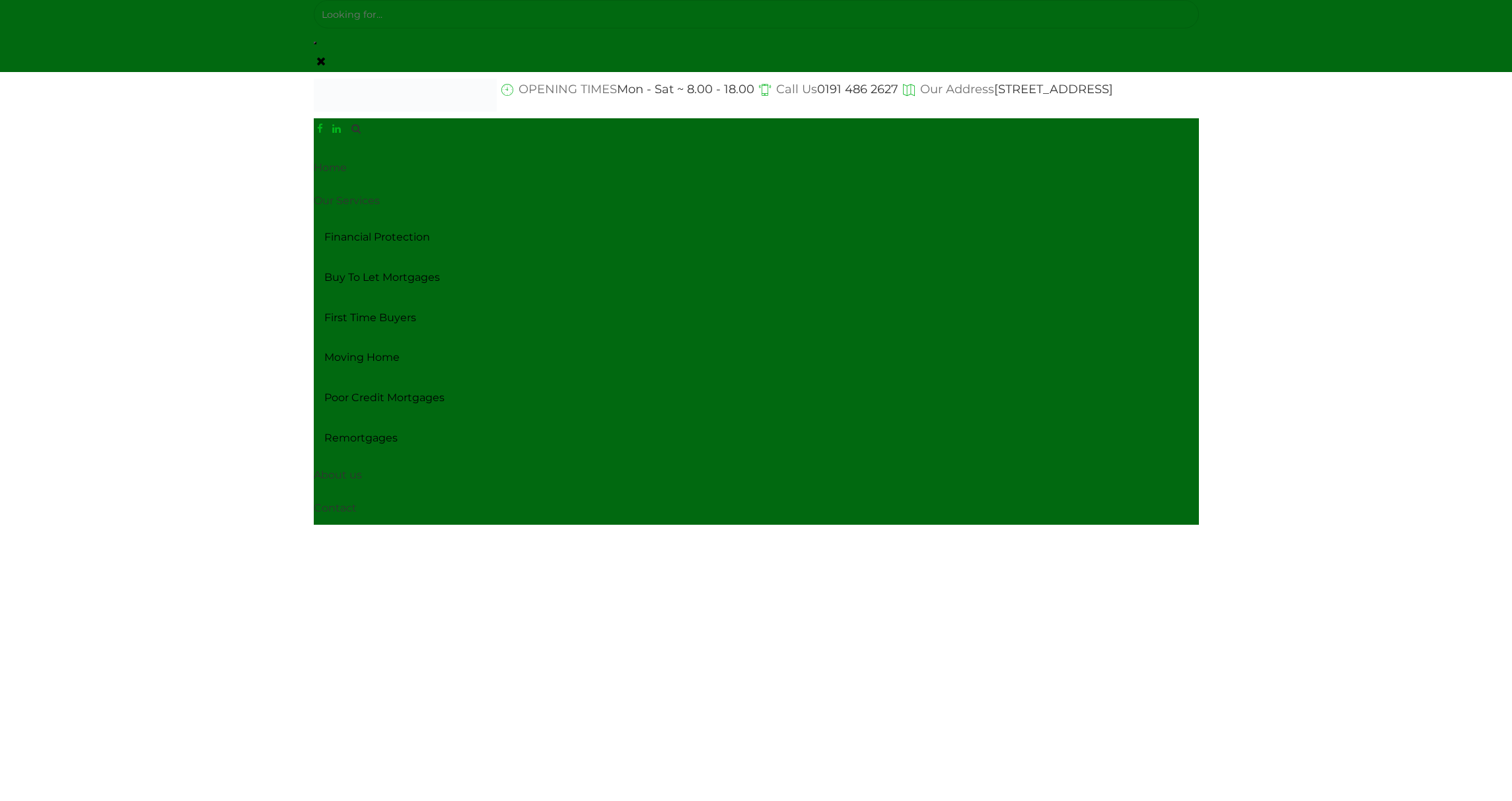
scroll to position [17, 0]
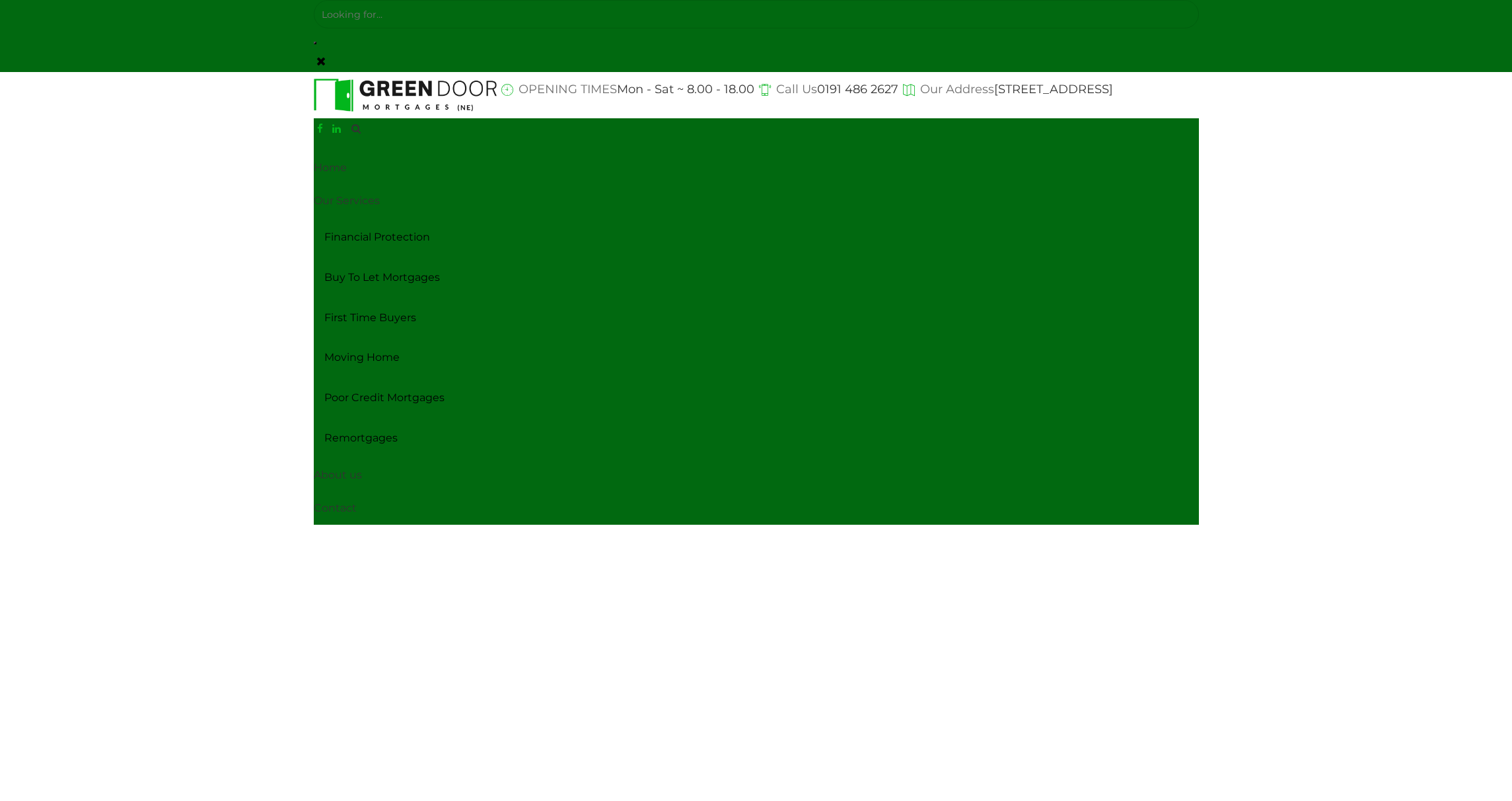
scroll to position [17, 0]
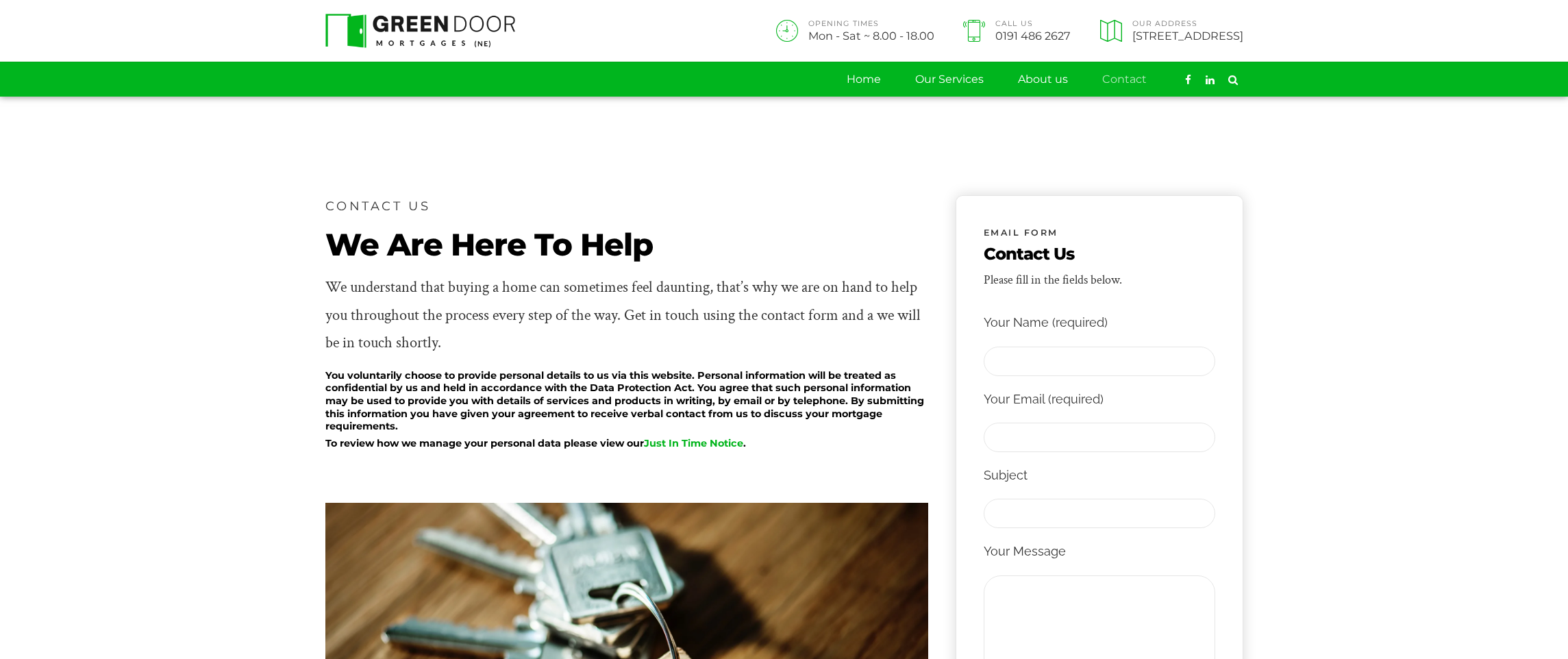
click at [433, 36] on img at bounding box center [420, 31] width 191 height 34
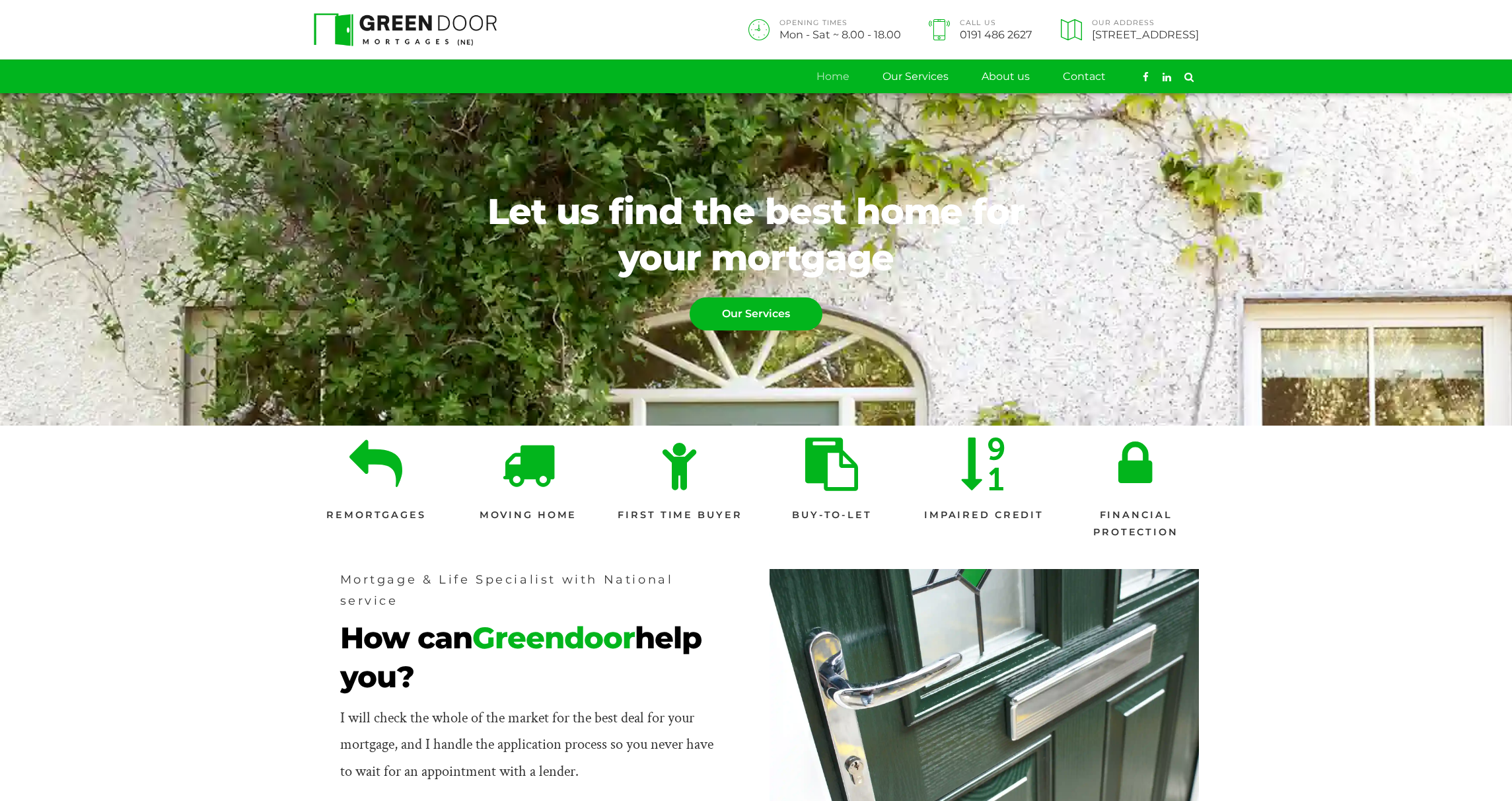
click at [266, 712] on section "Mortgage & Life Specialist with National service How can Greendoor help you? I …" at bounding box center [756, 724] width 1512 height 334
